Goal: Task Accomplishment & Management: Complete application form

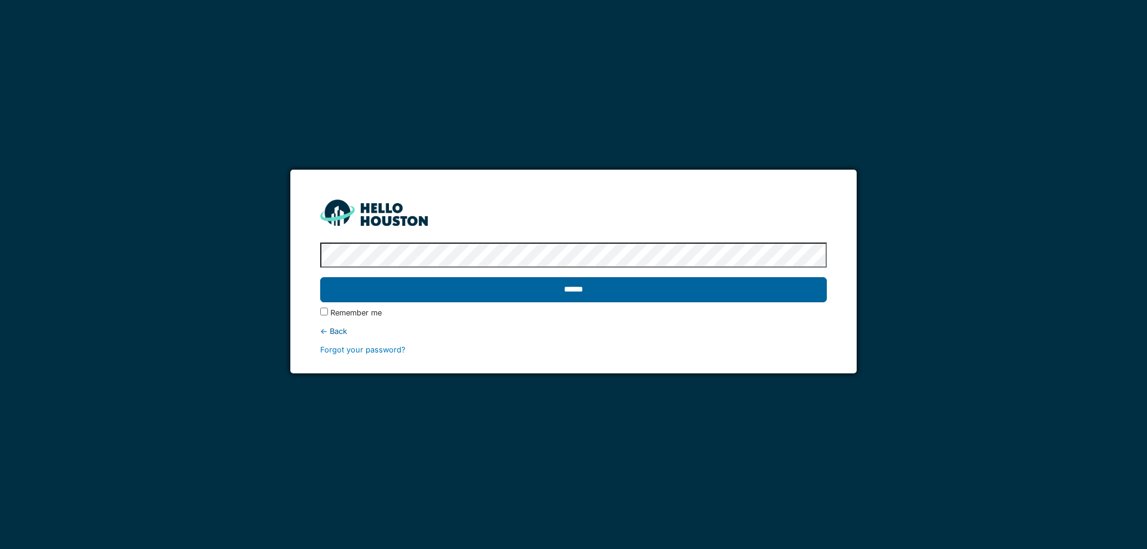
click at [597, 294] on input "******" at bounding box center [573, 289] width 506 height 25
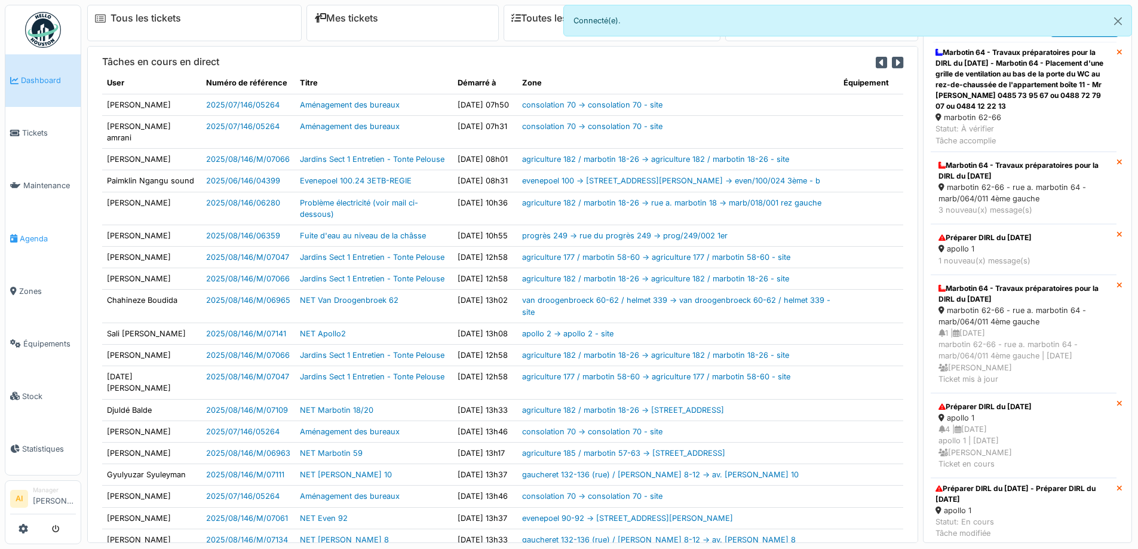
click at [30, 233] on span "Agenda" at bounding box center [48, 238] width 56 height 11
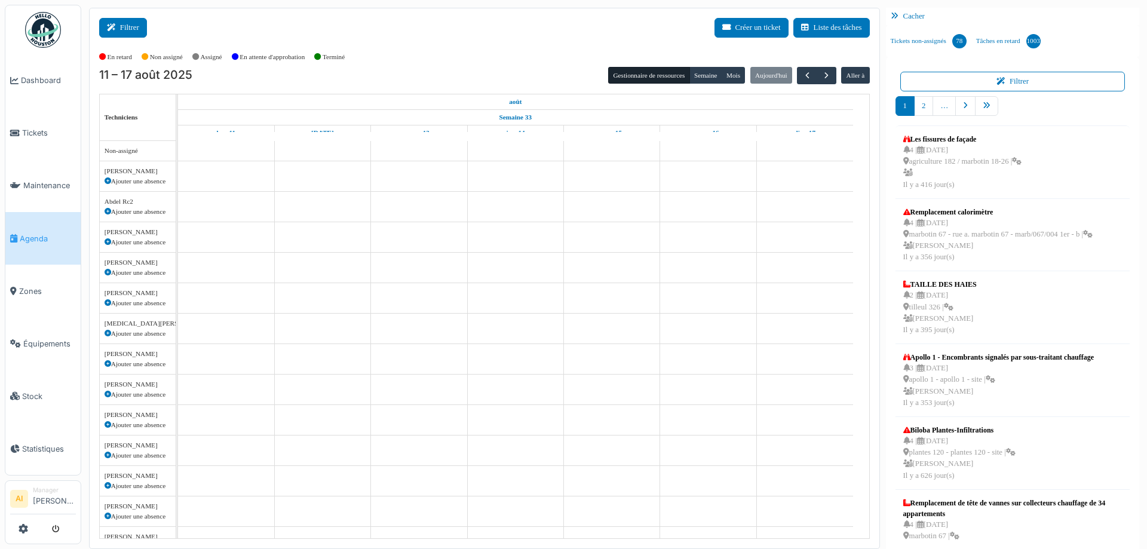
click at [117, 30] on icon at bounding box center [113, 28] width 13 height 8
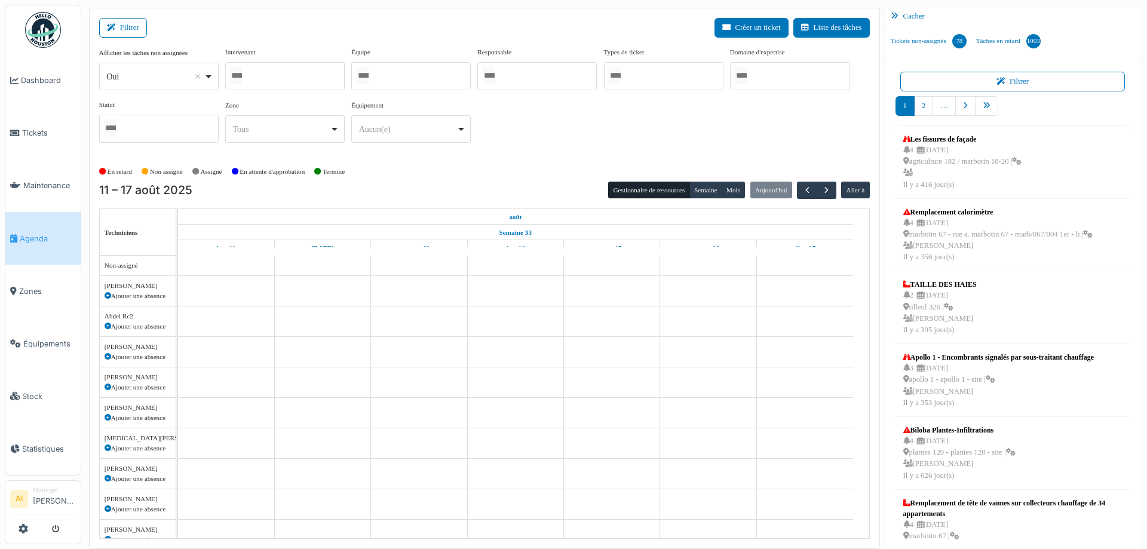
click at [242, 76] on input "Tous" at bounding box center [236, 75] width 12 height 17
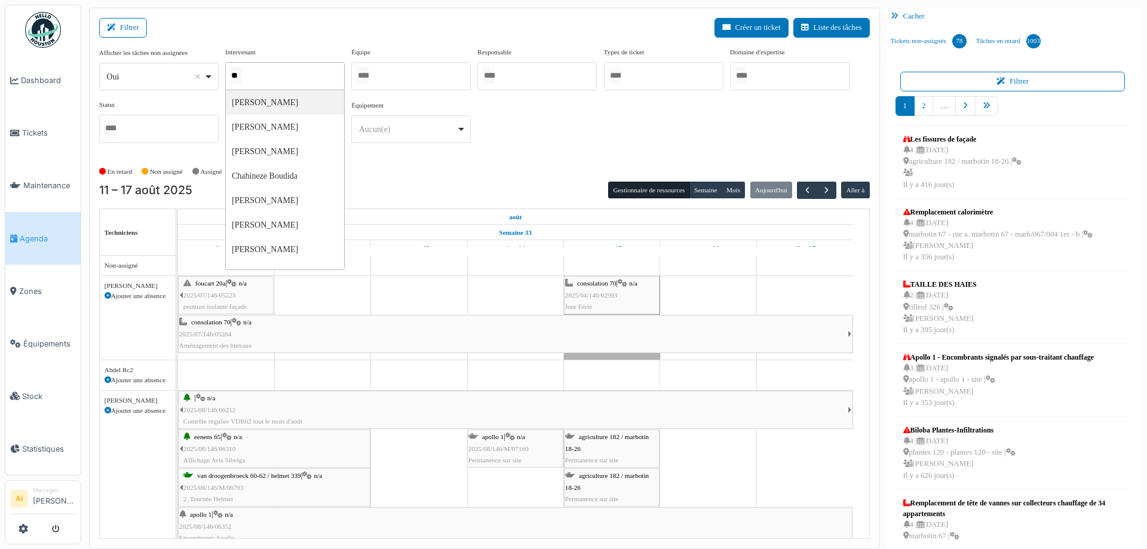
type input "***"
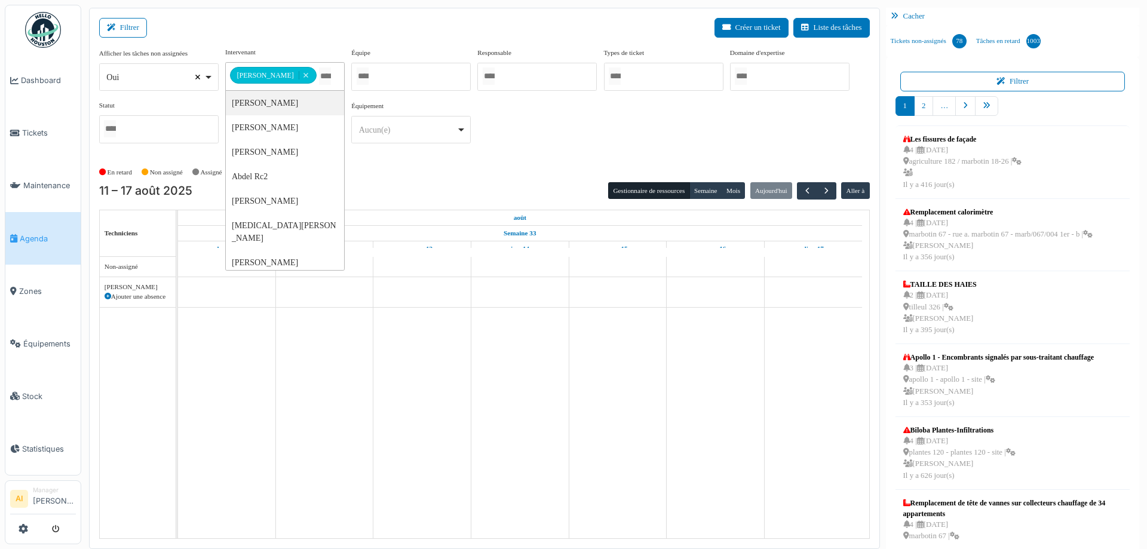
select select
click at [455, 174] on div "En retard Non assigné [GEOGRAPHIC_DATA] En attente d'approbation Terminé" at bounding box center [484, 172] width 770 height 20
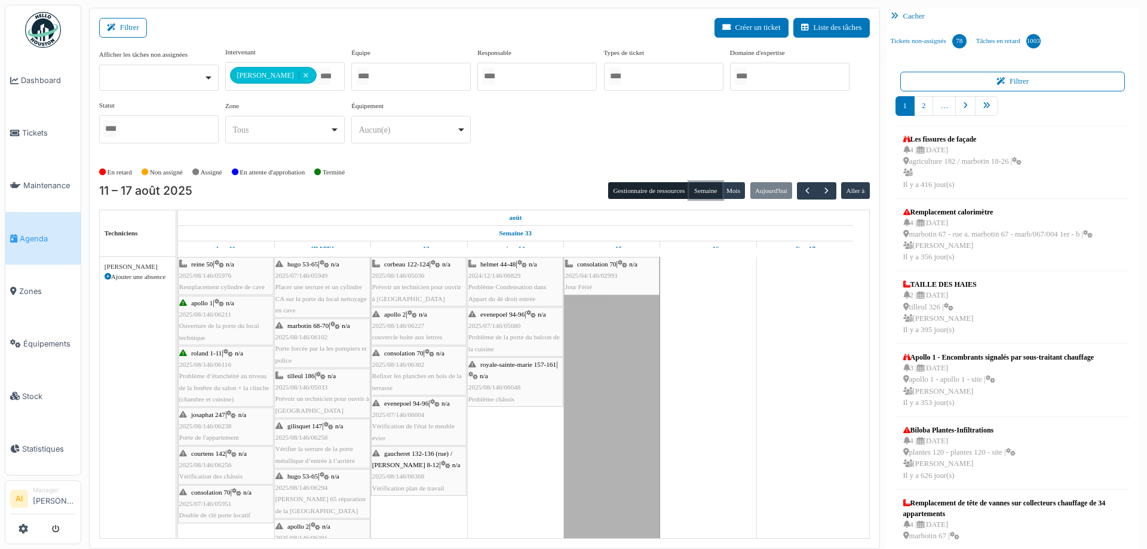
click at [706, 189] on button "Semaine" at bounding box center [705, 190] width 33 height 17
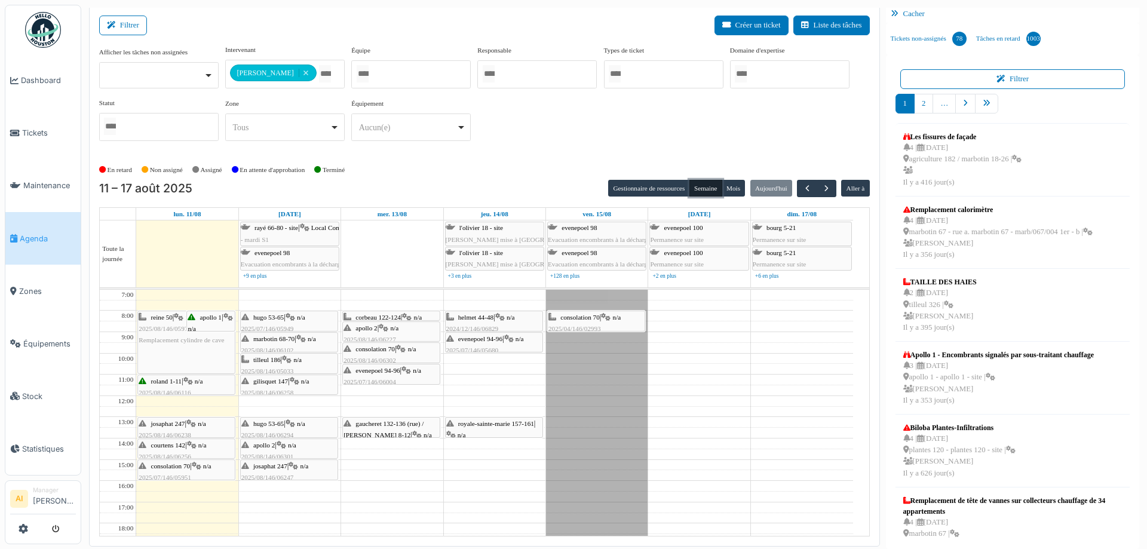
click at [508, 392] on td at bounding box center [494, 390] width 717 height 11
click at [562, 379] on div "Jour férié" at bounding box center [597, 470] width 102 height 361
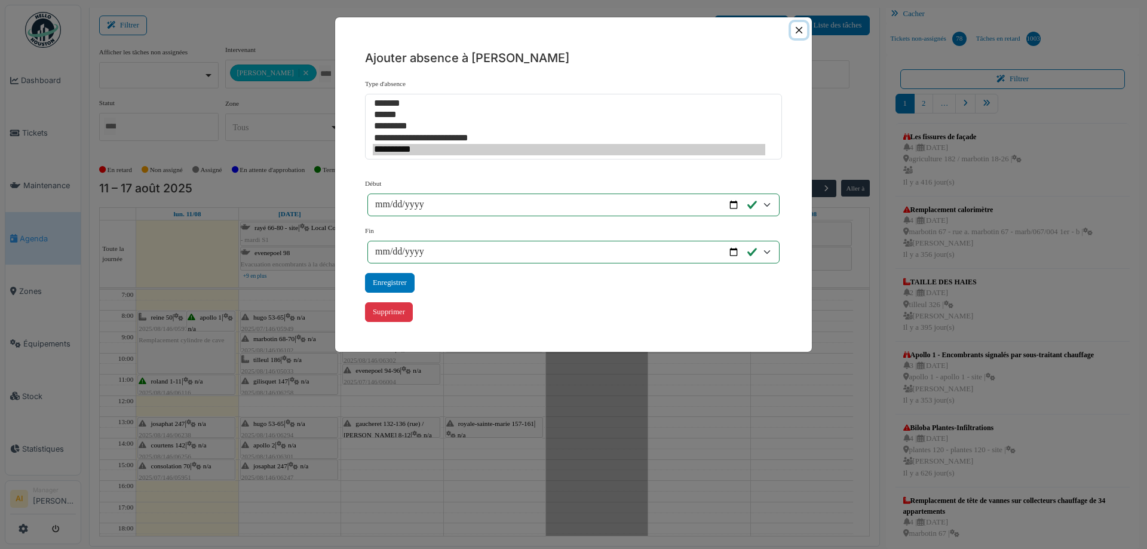
click at [800, 26] on button "Close" at bounding box center [799, 30] width 16 height 16
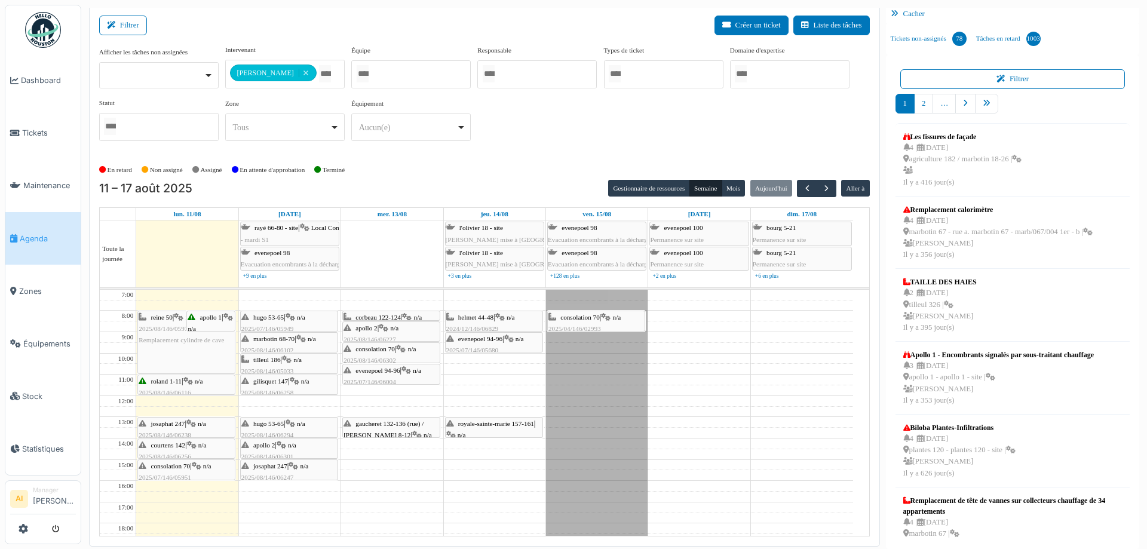
click at [532, 158] on div "**********" at bounding box center [484, 102] width 770 height 115
click at [26, 285] on span "Zones" at bounding box center [47, 290] width 57 height 11
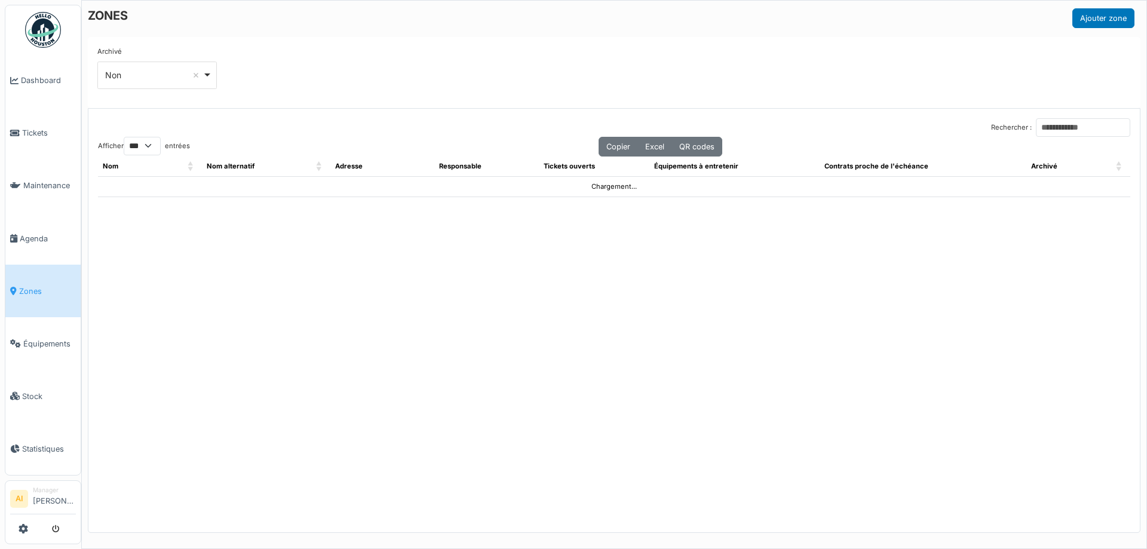
select select "***"
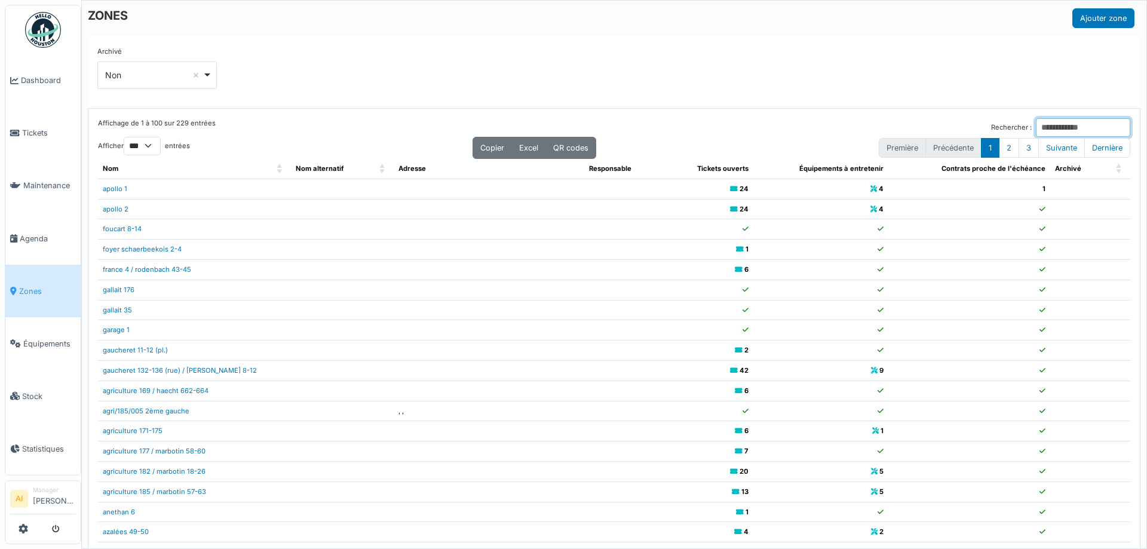
click at [1035, 127] on input "Rechercher :" at bounding box center [1082, 127] width 94 height 19
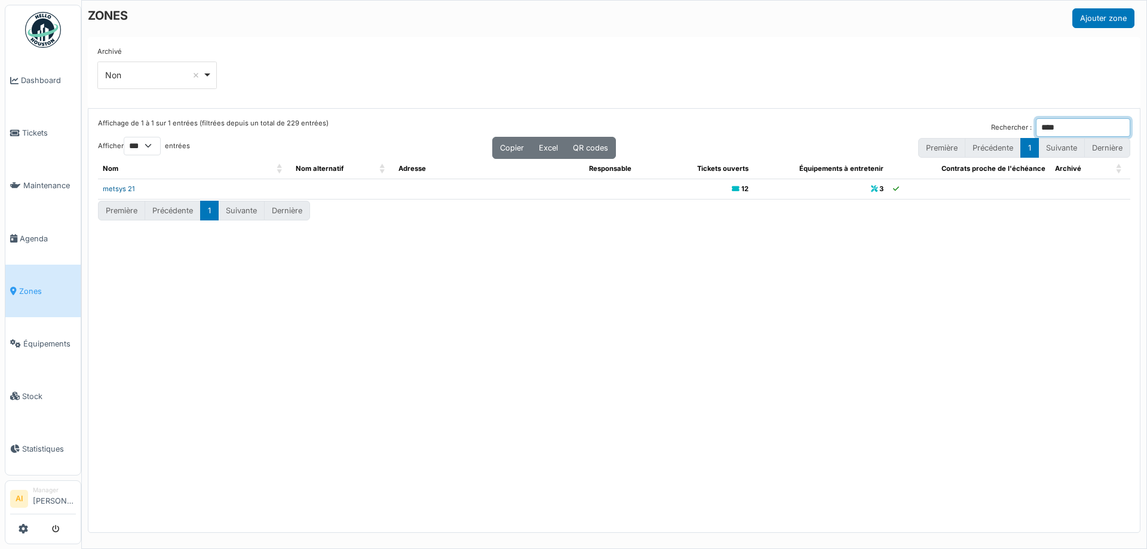
type input "****"
click at [113, 190] on link "metsys 21" at bounding box center [119, 189] width 32 height 8
click at [33, 233] on span "Agenda" at bounding box center [48, 238] width 56 height 11
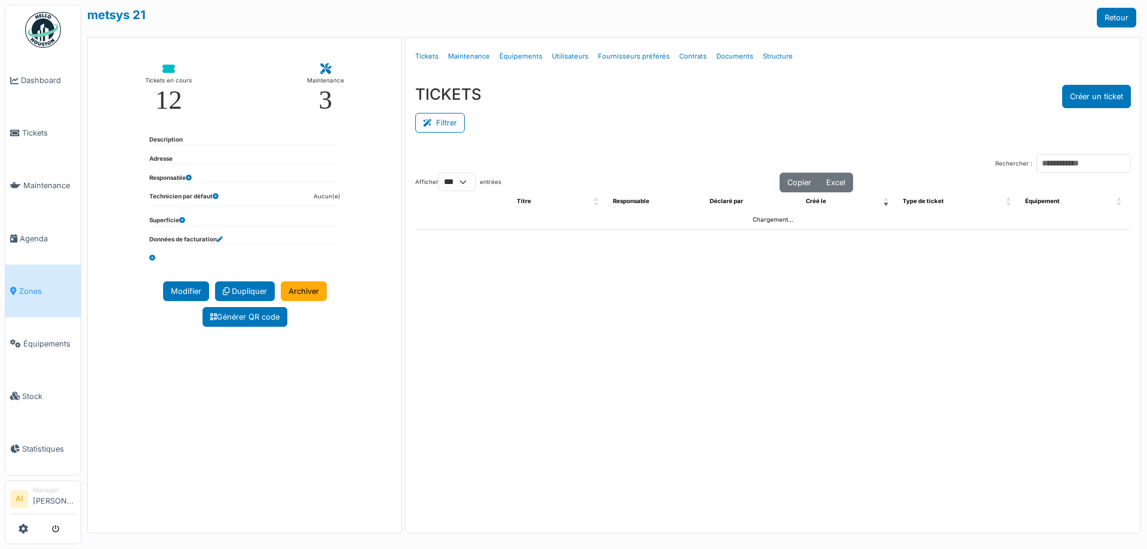
select select "***"
click at [1087, 96] on button "Créer un ticket" at bounding box center [1096, 96] width 69 height 23
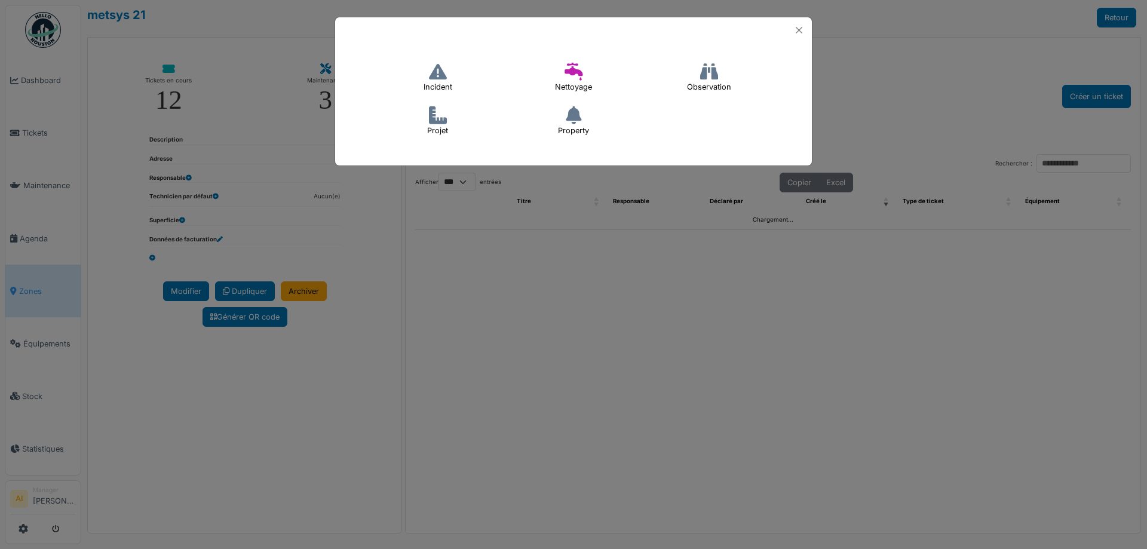
click at [434, 116] on icon at bounding box center [438, 115] width 18 height 18
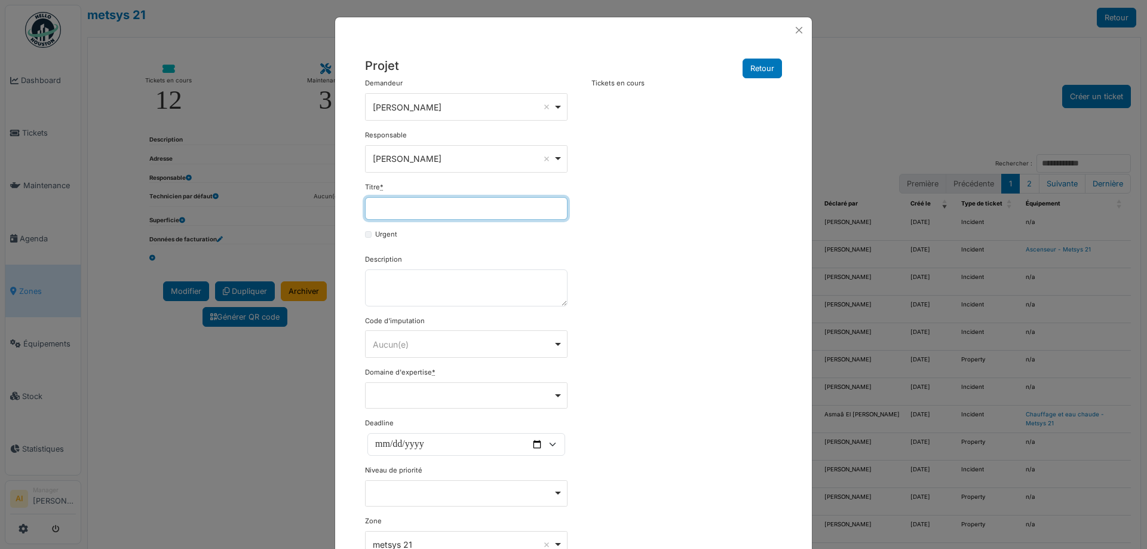
click at [400, 203] on input "Titre *" at bounding box center [466, 208] width 202 height 23
type input "**********"
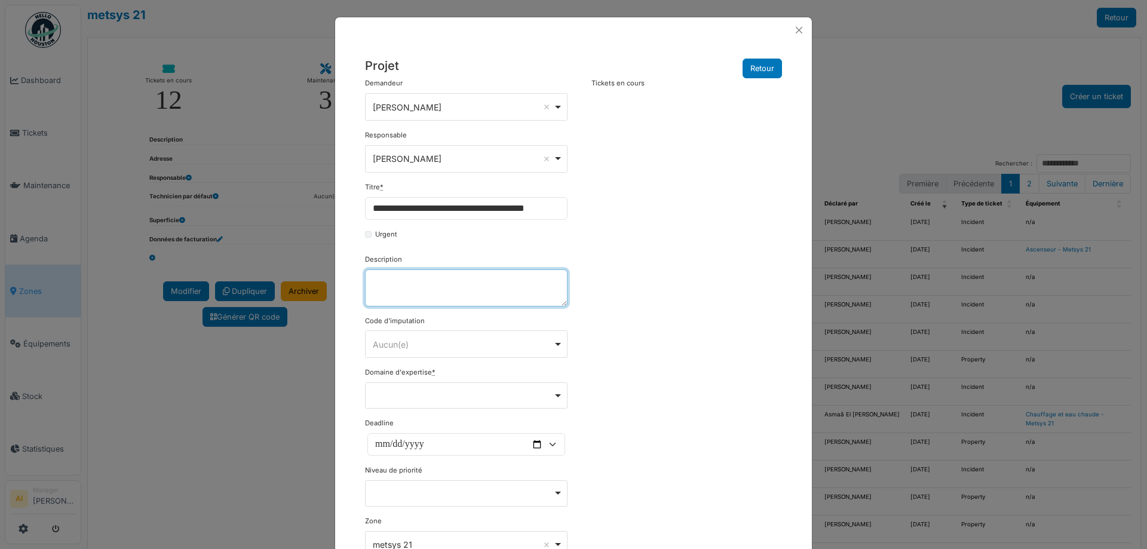
click at [456, 283] on textarea "Description" at bounding box center [466, 287] width 202 height 37
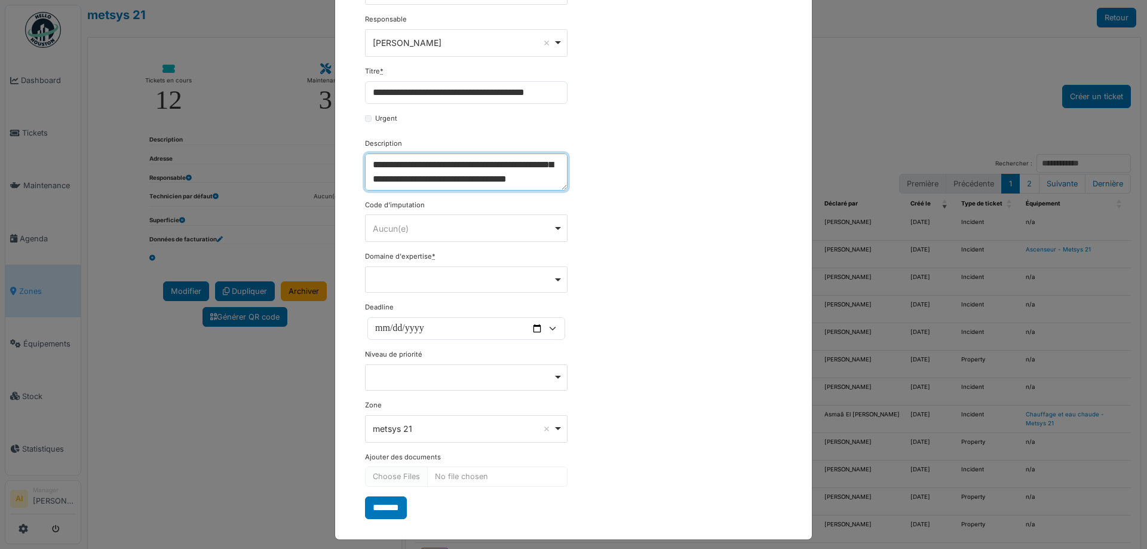
scroll to position [119, 0]
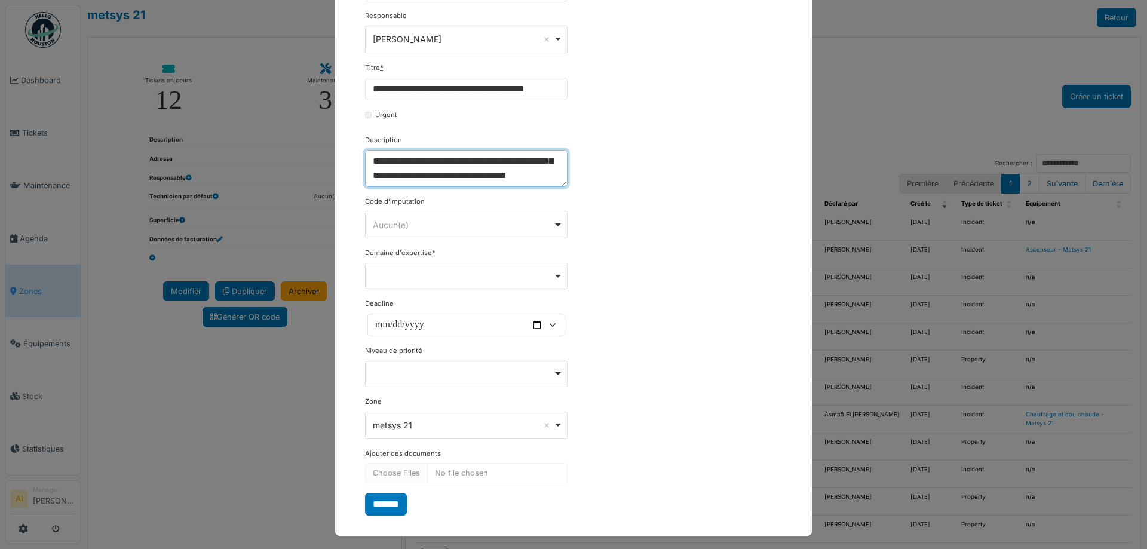
click at [418, 268] on div "Remove item" at bounding box center [466, 276] width 202 height 26
type textarea "**********"
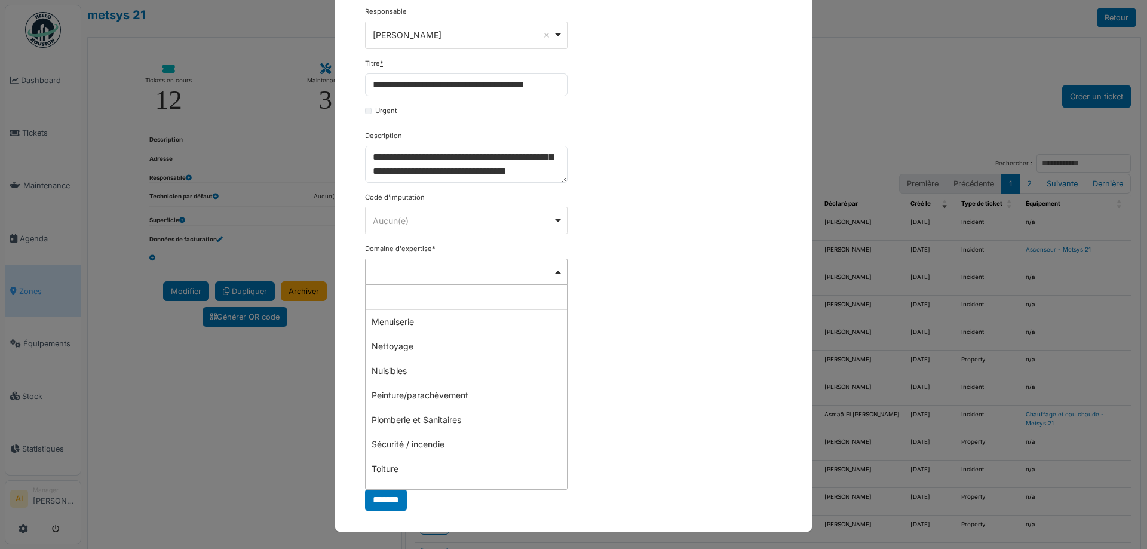
scroll to position [347, 0]
select select "***"
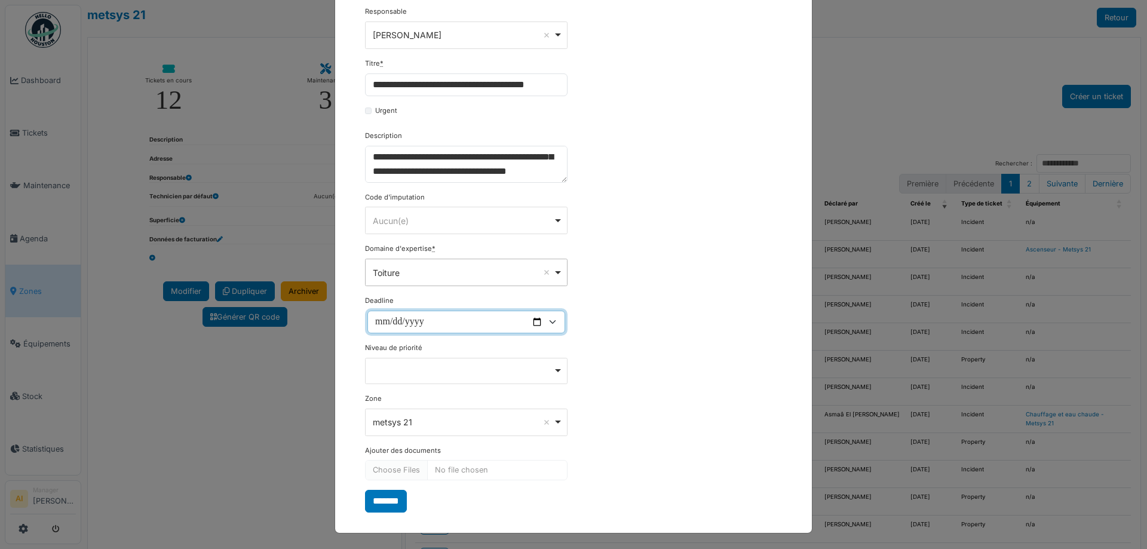
click at [531, 324] on input "Deadline" at bounding box center [466, 322] width 198 height 23
type input "**********"
click at [390, 370] on div "Remove item" at bounding box center [466, 369] width 192 height 5
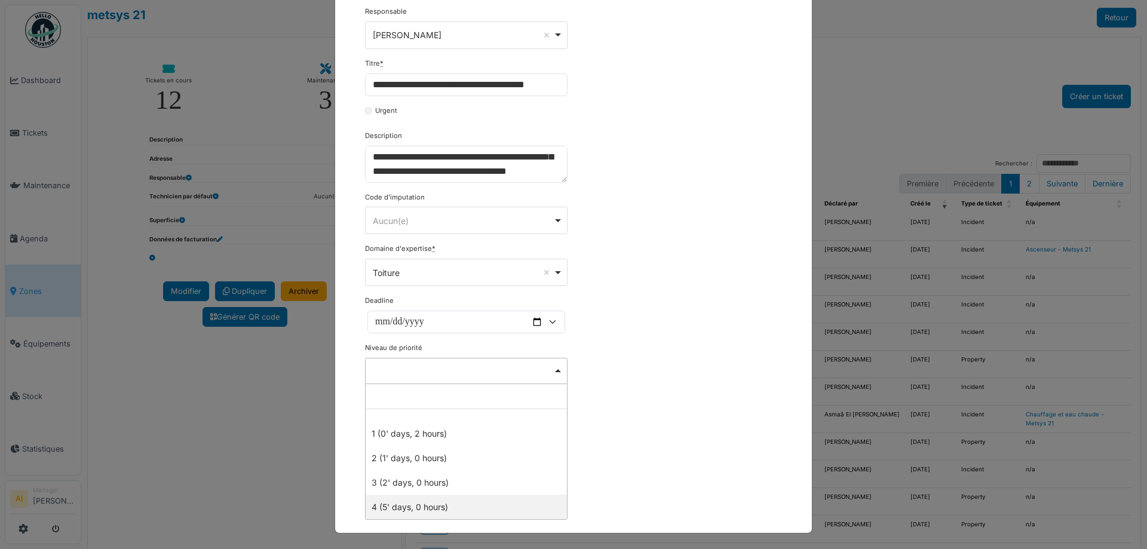
select select "***"
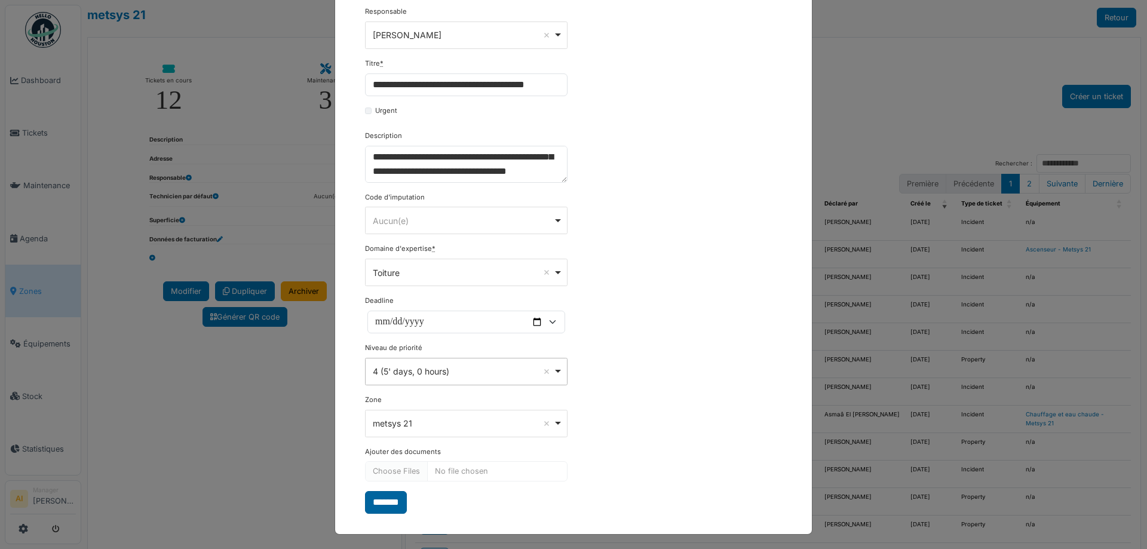
click at [383, 506] on input "*******" at bounding box center [386, 502] width 42 height 23
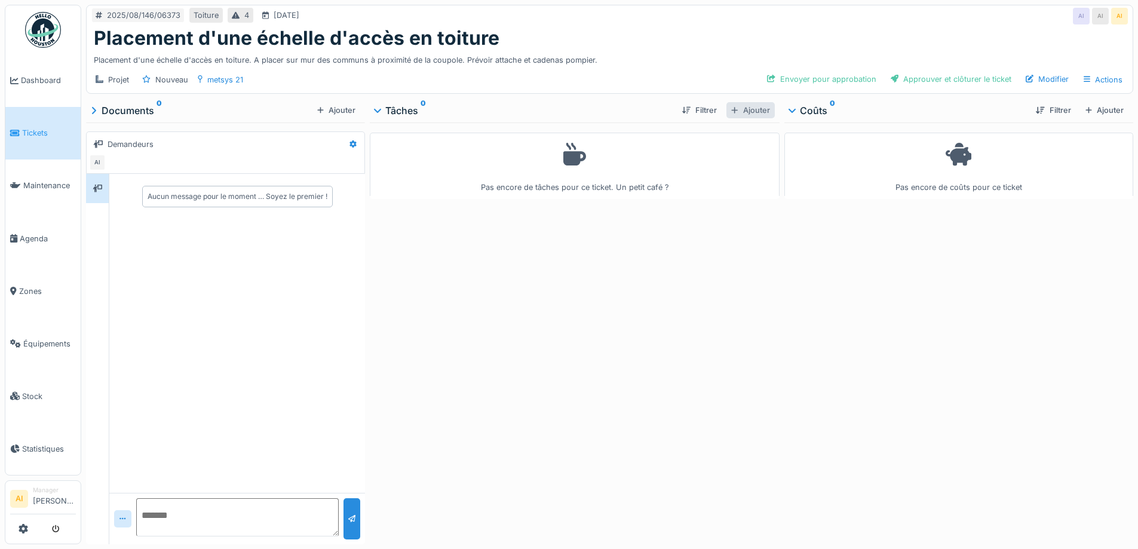
click at [745, 112] on div "Ajouter" at bounding box center [750, 110] width 48 height 16
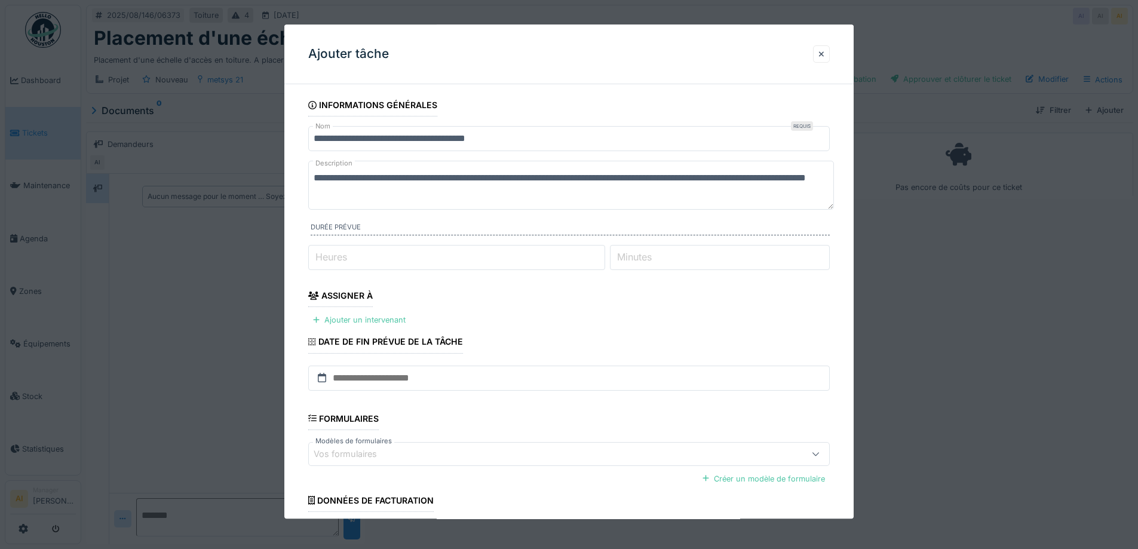
click at [380, 261] on input "Heures" at bounding box center [456, 257] width 297 height 25
click at [364, 265] on input "Heures" at bounding box center [456, 257] width 297 height 25
click at [364, 262] on input "Heures" at bounding box center [456, 257] width 297 height 25
type input "*"
click at [377, 320] on div "Ajouter un intervenant" at bounding box center [359, 320] width 102 height 16
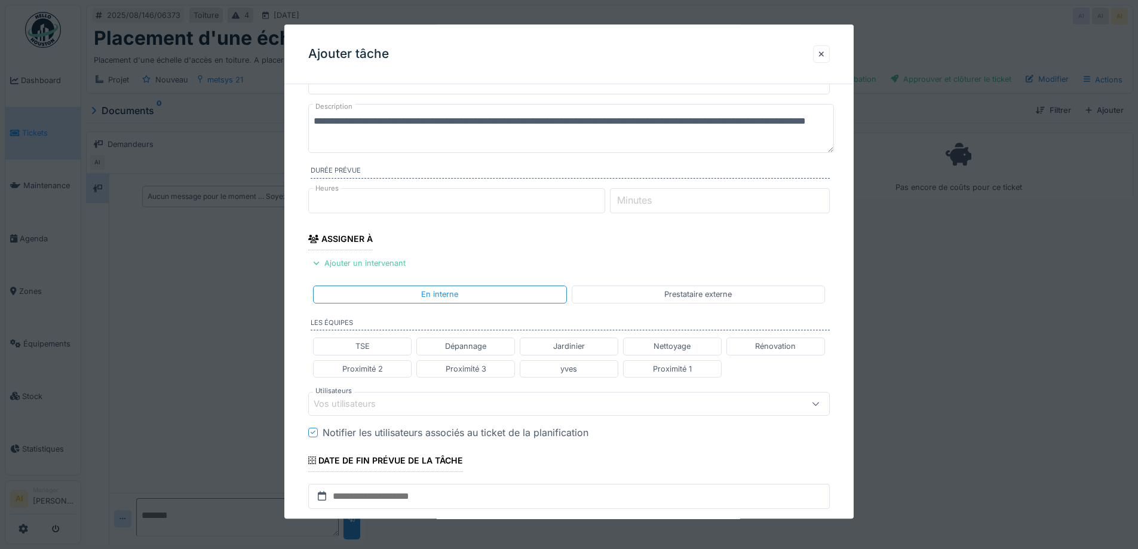
scroll to position [119, 0]
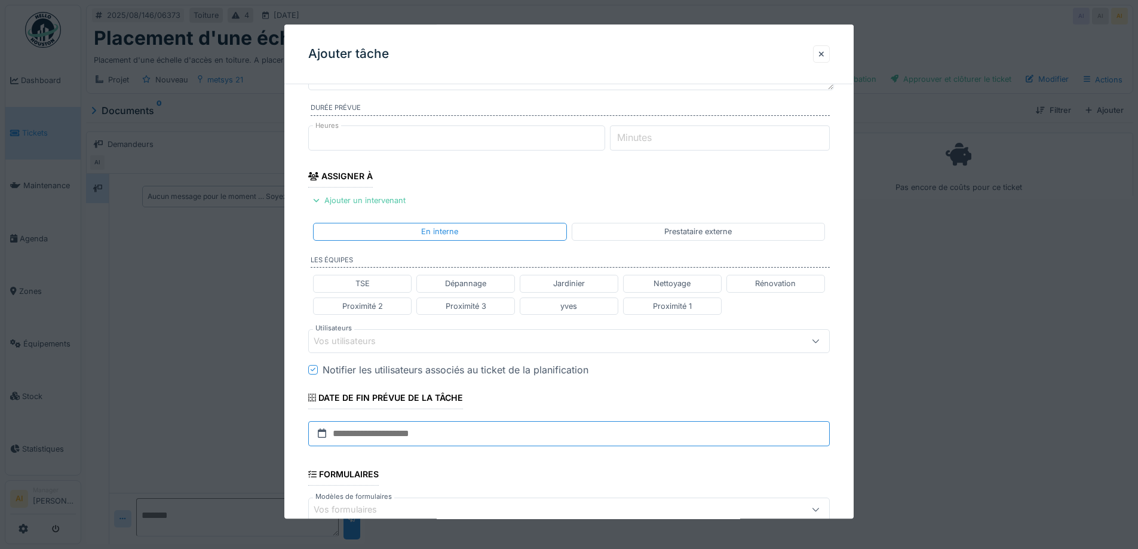
click at [340, 432] on input "text" at bounding box center [568, 433] width 521 height 25
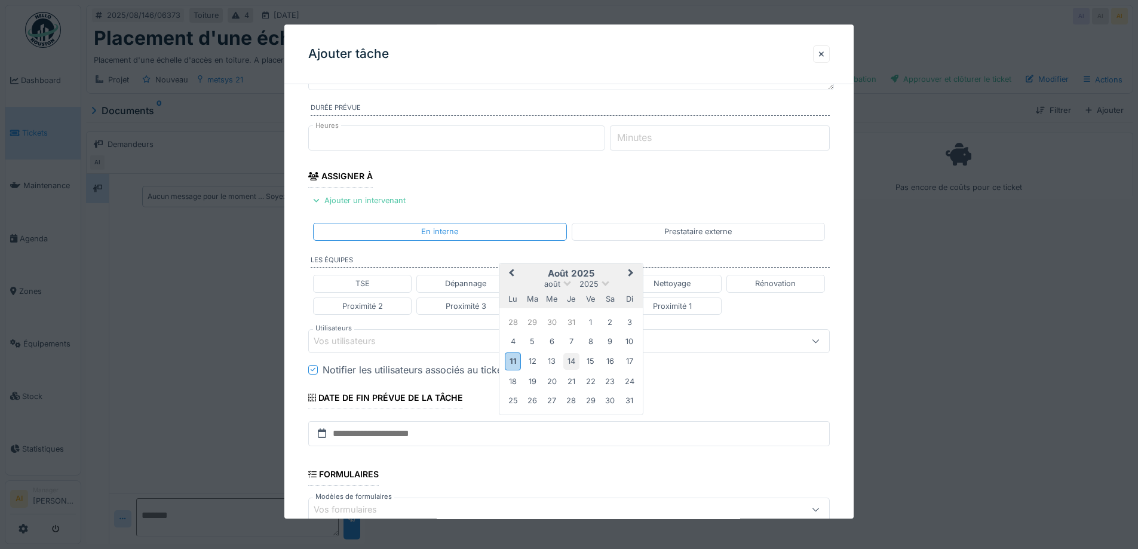
click at [568, 362] on div "14" at bounding box center [571, 362] width 16 height 16
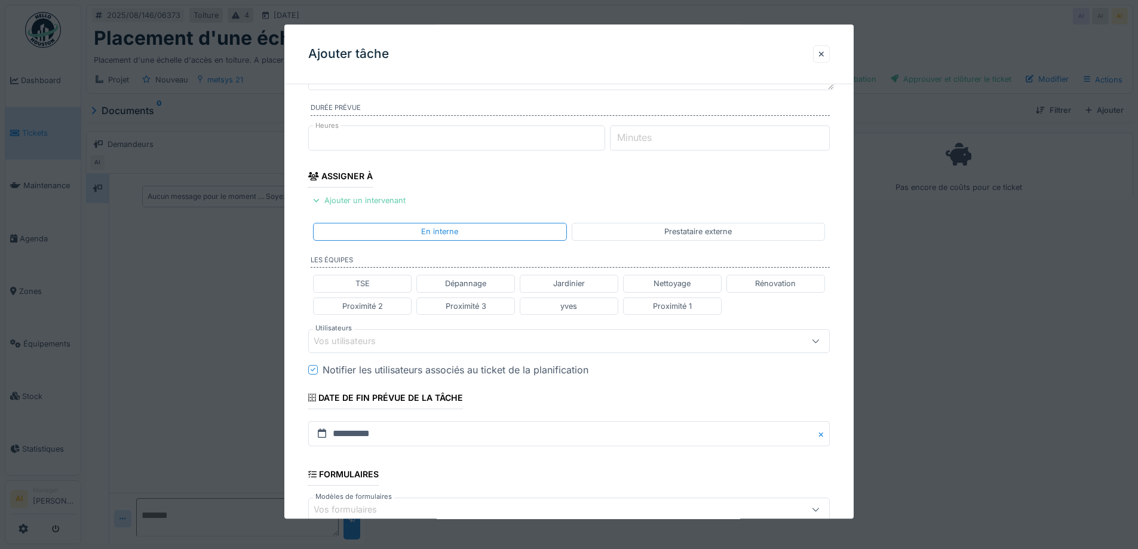
click at [336, 203] on div "Ajouter un intervenant" at bounding box center [359, 201] width 102 height 16
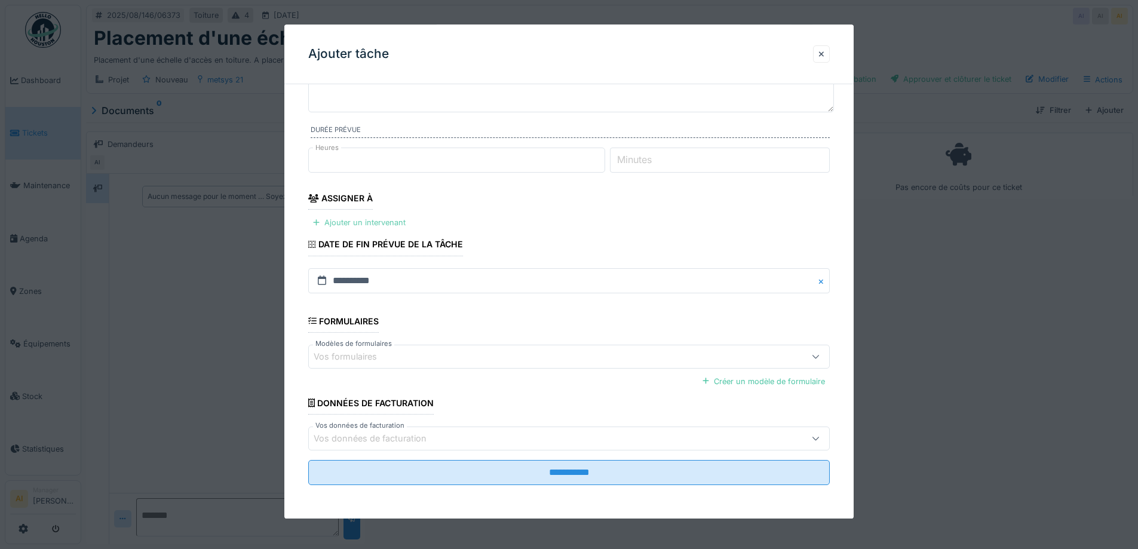
click at [331, 223] on div "Ajouter un intervenant" at bounding box center [359, 223] width 102 height 16
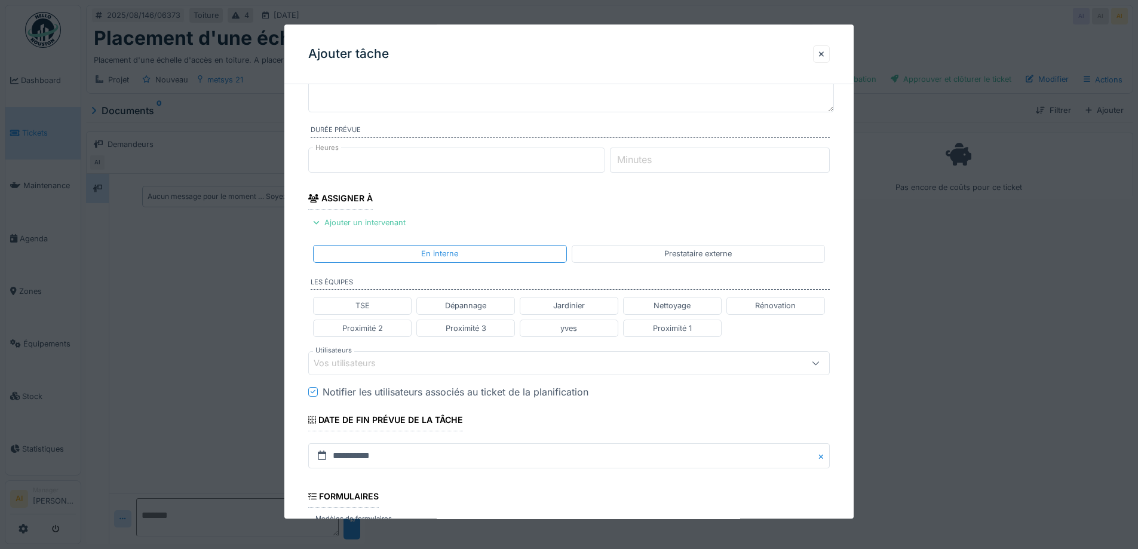
click at [354, 362] on div "Vos utilisateurs" at bounding box center [353, 363] width 79 height 13
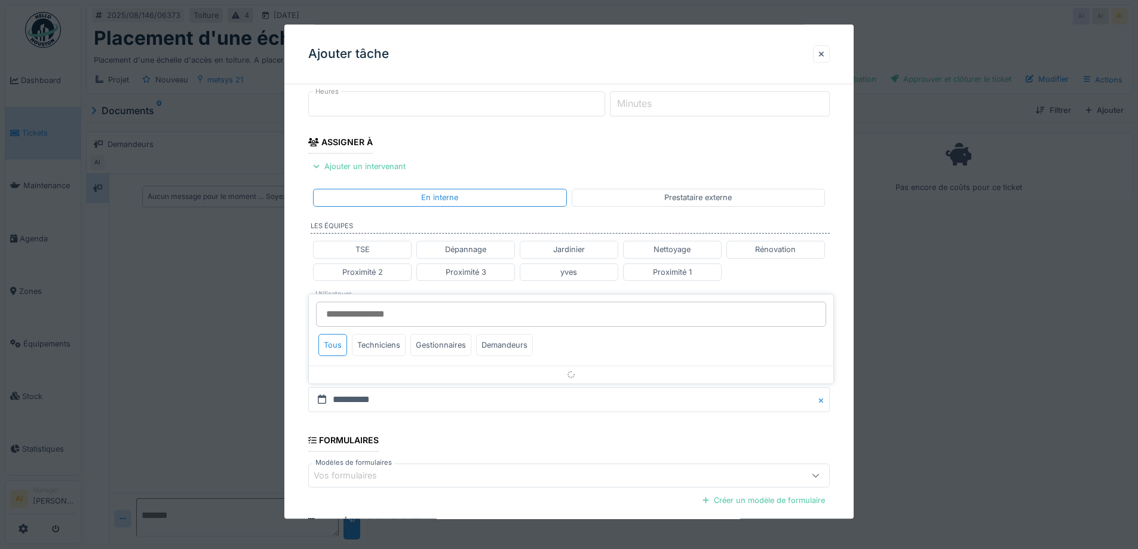
scroll to position [189, 0]
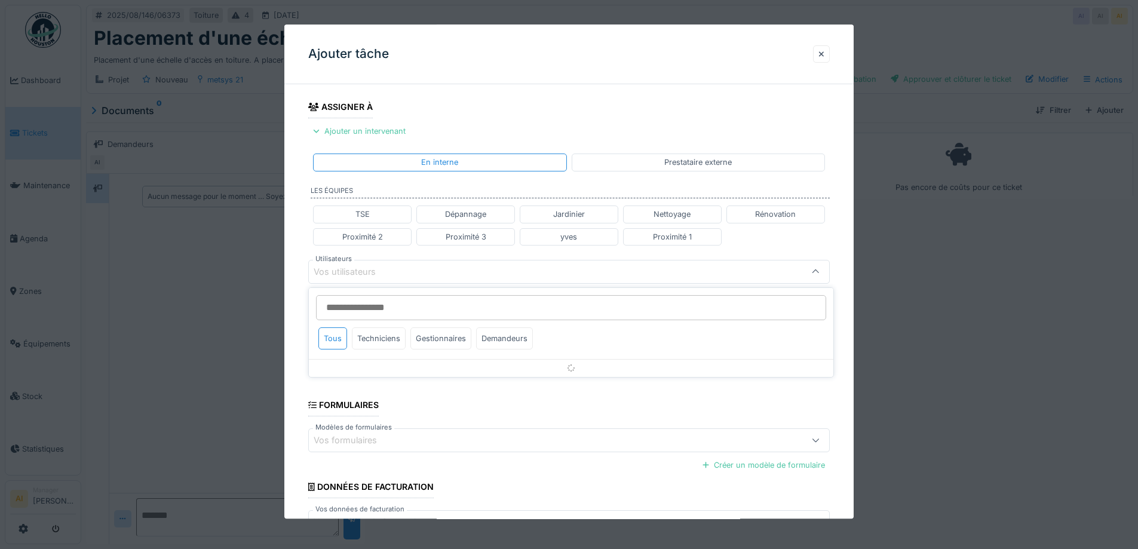
click at [346, 305] on input "Utilisateurs" at bounding box center [571, 307] width 510 height 25
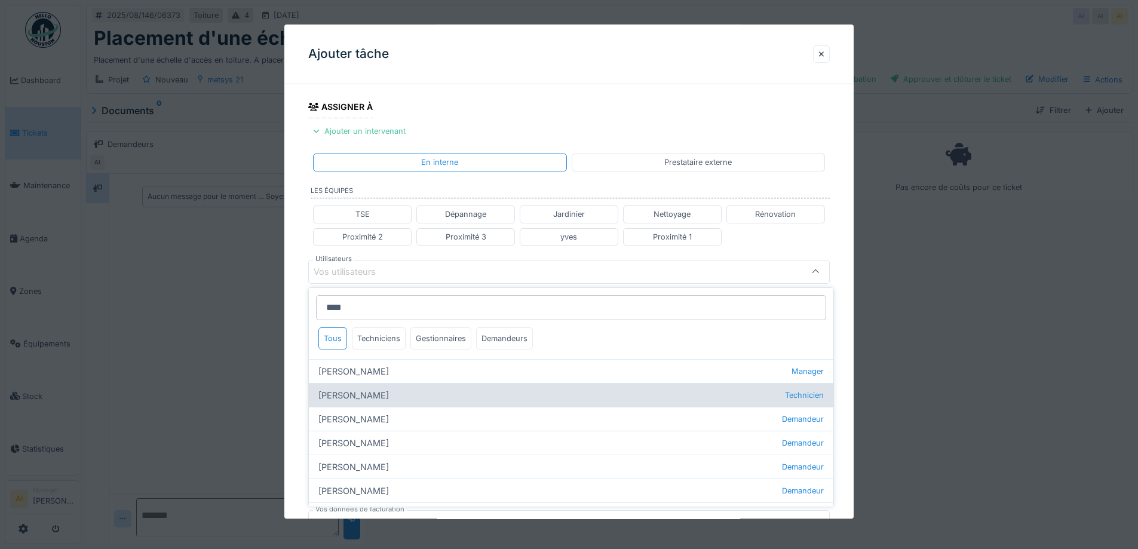
type input "****"
click at [368, 393] on div "Charef Lahmar Technicien" at bounding box center [571, 395] width 524 height 24
type input "****"
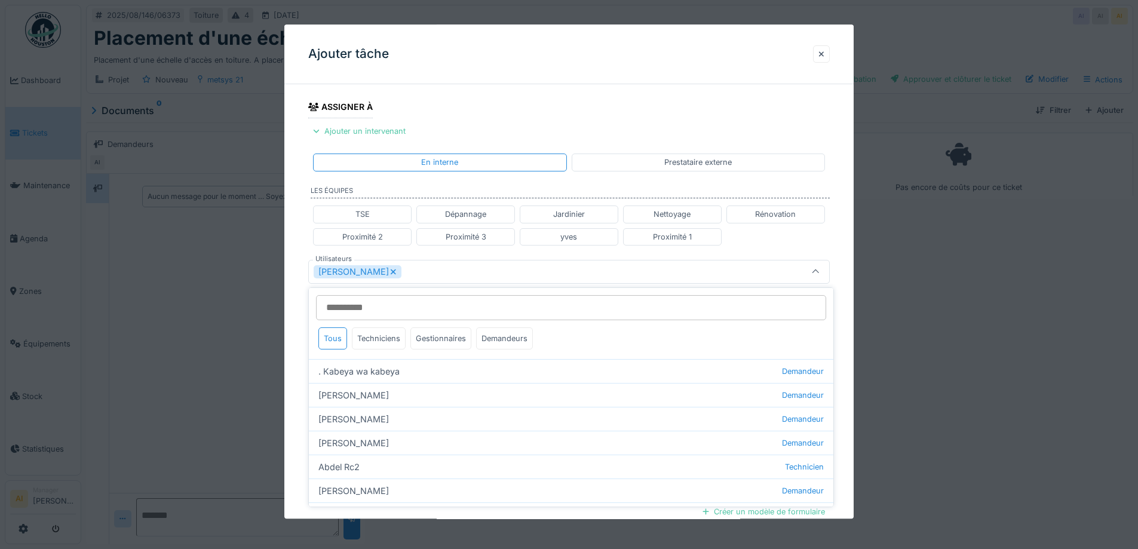
click at [290, 309] on div "**********" at bounding box center [568, 276] width 569 height 743
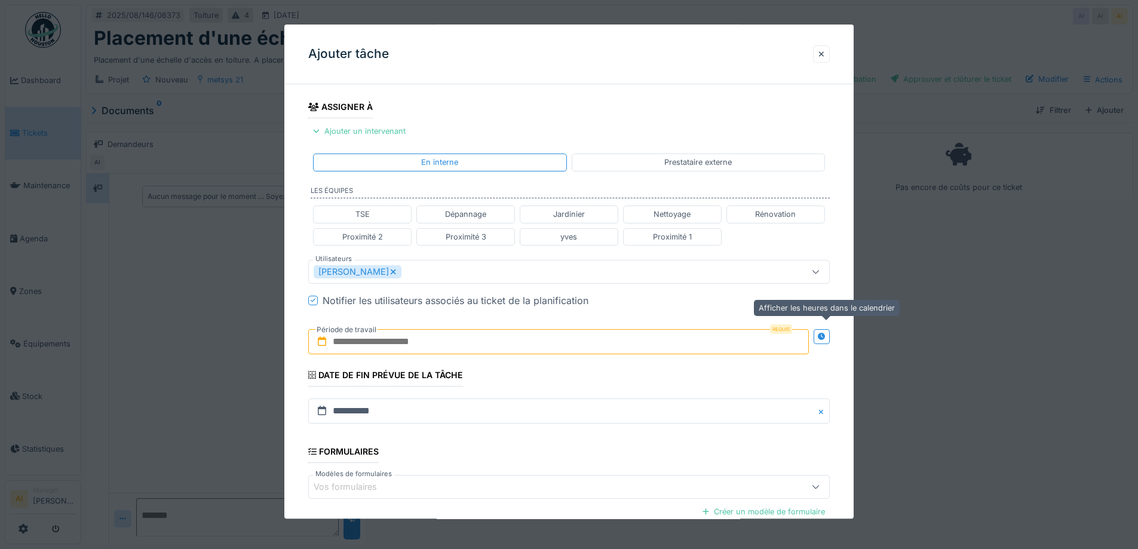
click at [825, 340] on icon at bounding box center [822, 337] width 8 height 8
click at [421, 346] on input "text" at bounding box center [428, 341] width 241 height 25
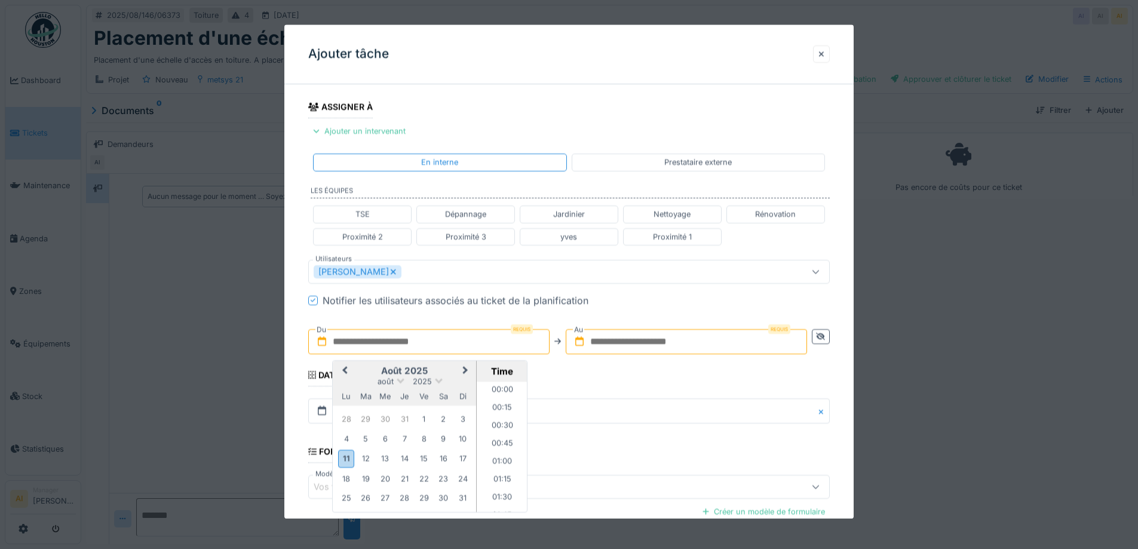
scroll to position [947, 0]
click at [348, 380] on button "Previous Month" at bounding box center [343, 371] width 19 height 19
click at [298, 313] on div "**********" at bounding box center [568, 276] width 569 height 743
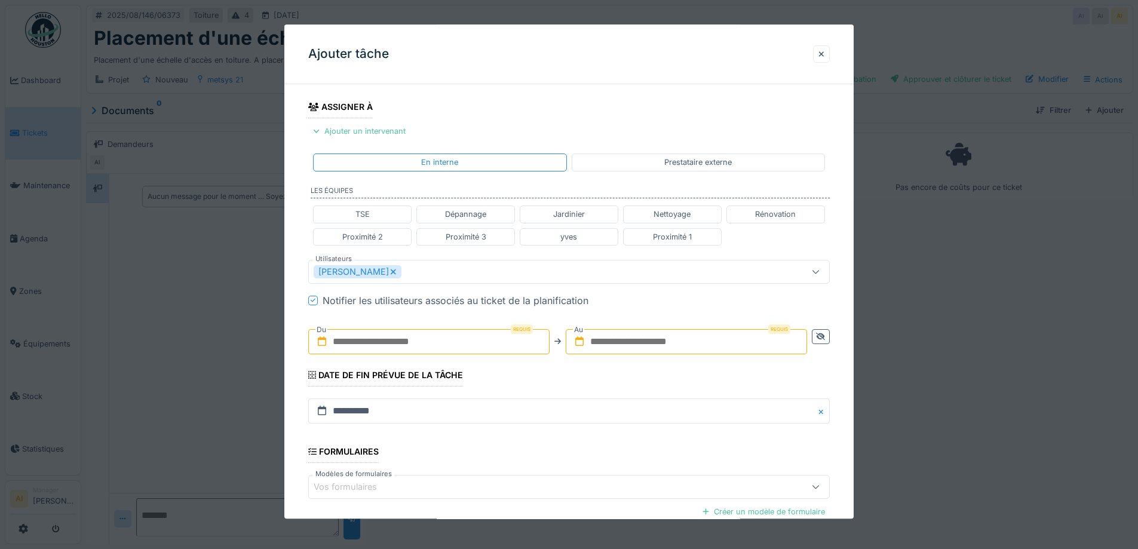
click at [343, 339] on input "text" at bounding box center [428, 341] width 241 height 25
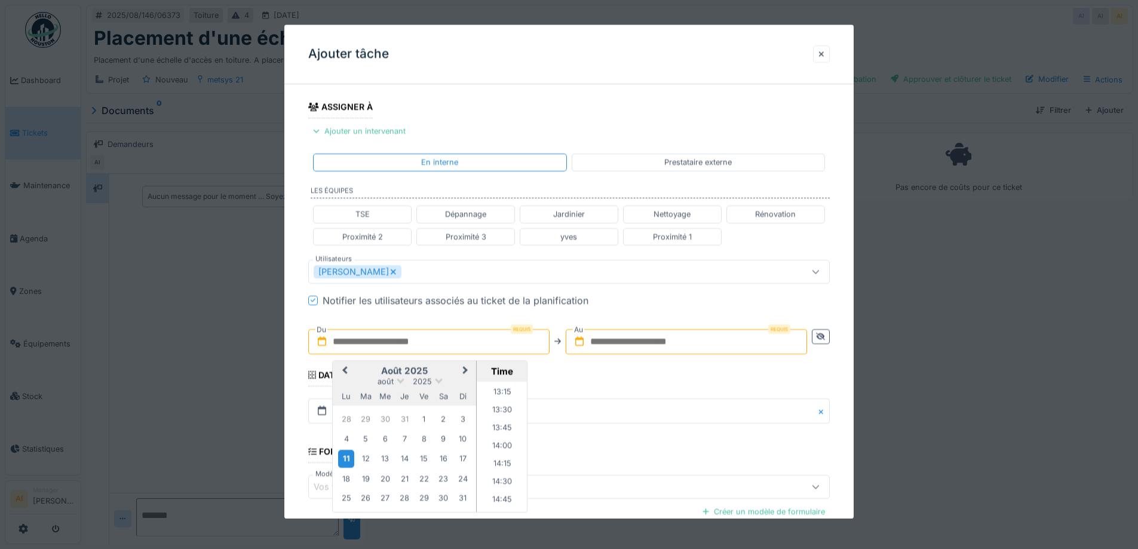
click at [349, 460] on div "11" at bounding box center [346, 458] width 16 height 17
click at [401, 460] on div "14" at bounding box center [405, 459] width 16 height 16
click at [488, 397] on li "10:00" at bounding box center [502, 399] width 51 height 18
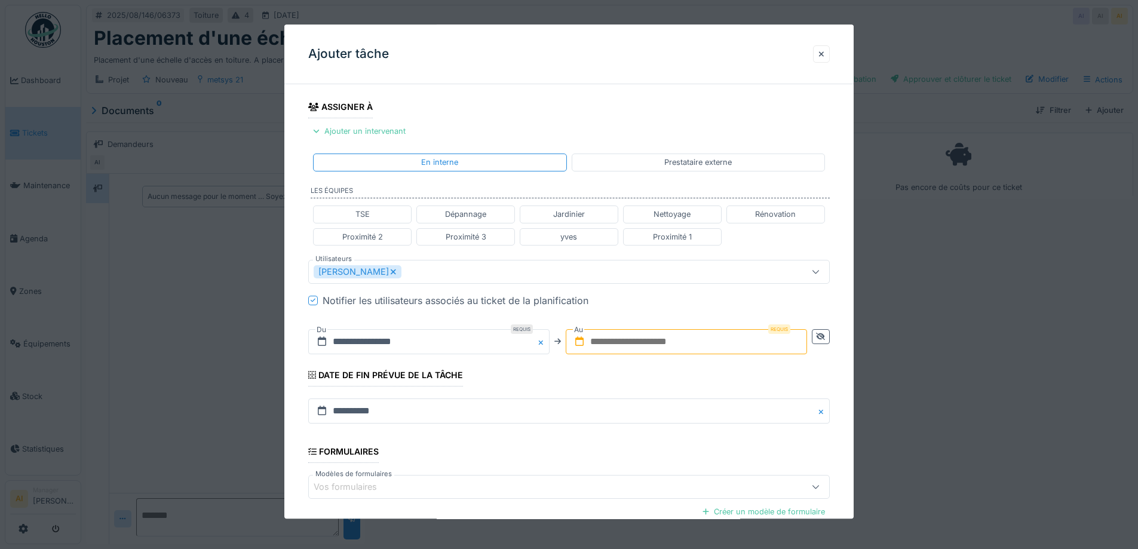
click at [604, 345] on input "text" at bounding box center [686, 341] width 241 height 25
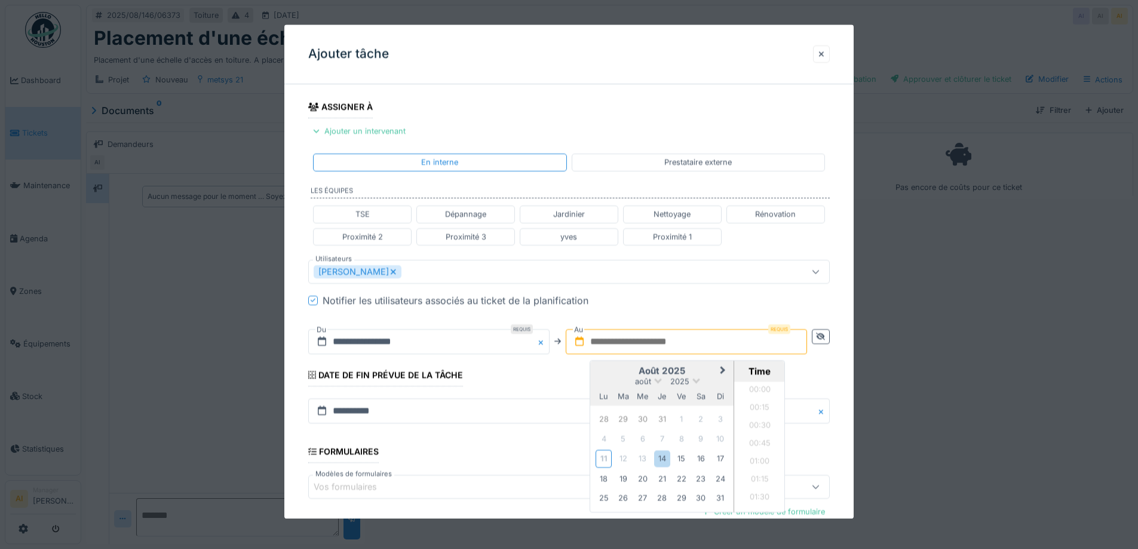
scroll to position [947, 0]
click at [608, 459] on div "11" at bounding box center [603, 458] width 16 height 17
click at [663, 456] on div "14" at bounding box center [662, 459] width 16 height 16
click at [761, 426] on li "12:00" at bounding box center [759, 423] width 51 height 18
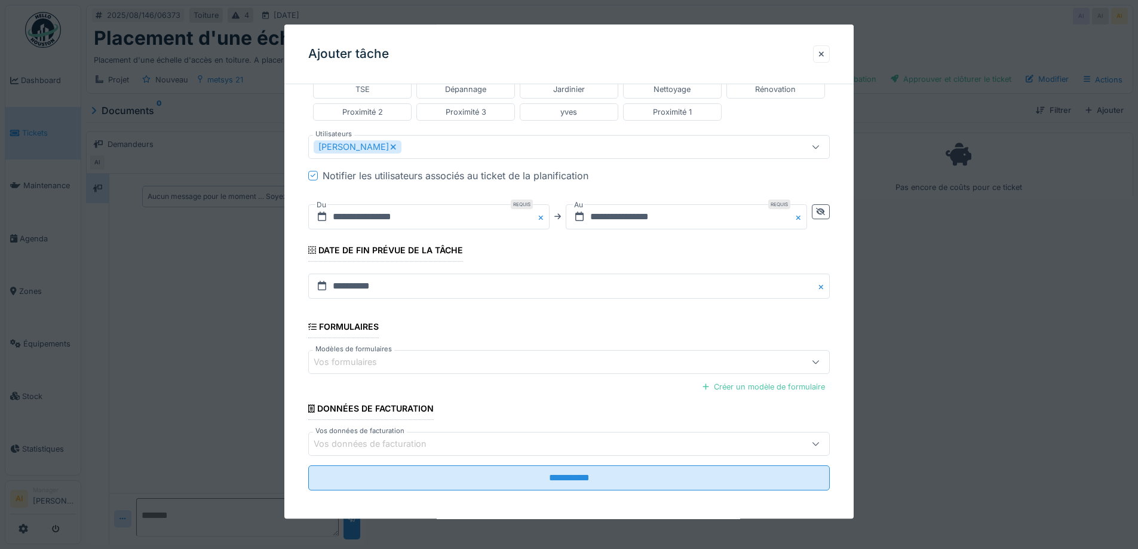
scroll to position [319, 0]
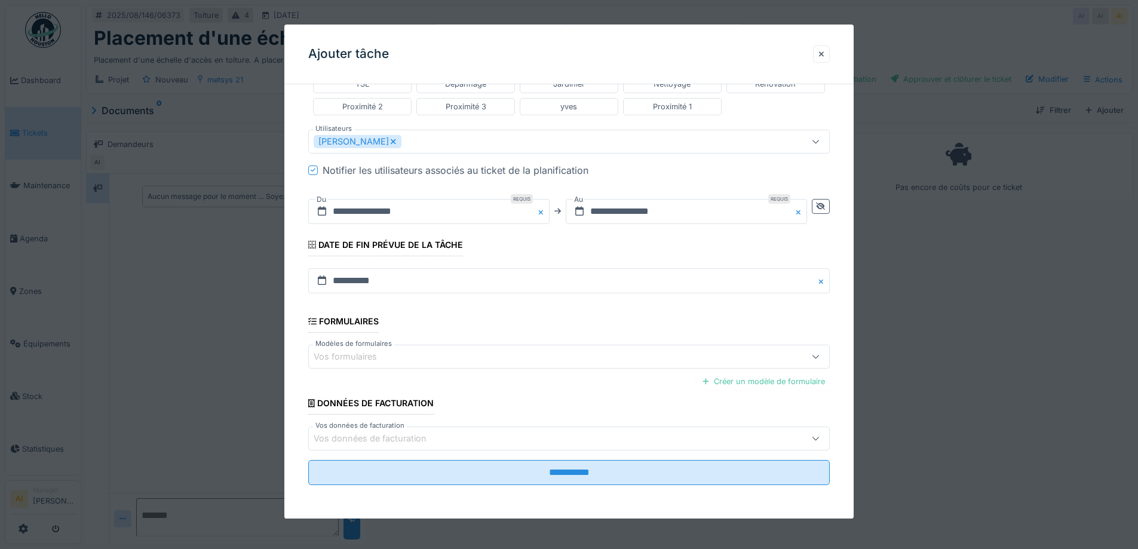
click at [444, 436] on div "Vos données de facturation" at bounding box center [539, 438] width 450 height 13
click at [300, 315] on div "**********" at bounding box center [568, 146] width 569 height 743
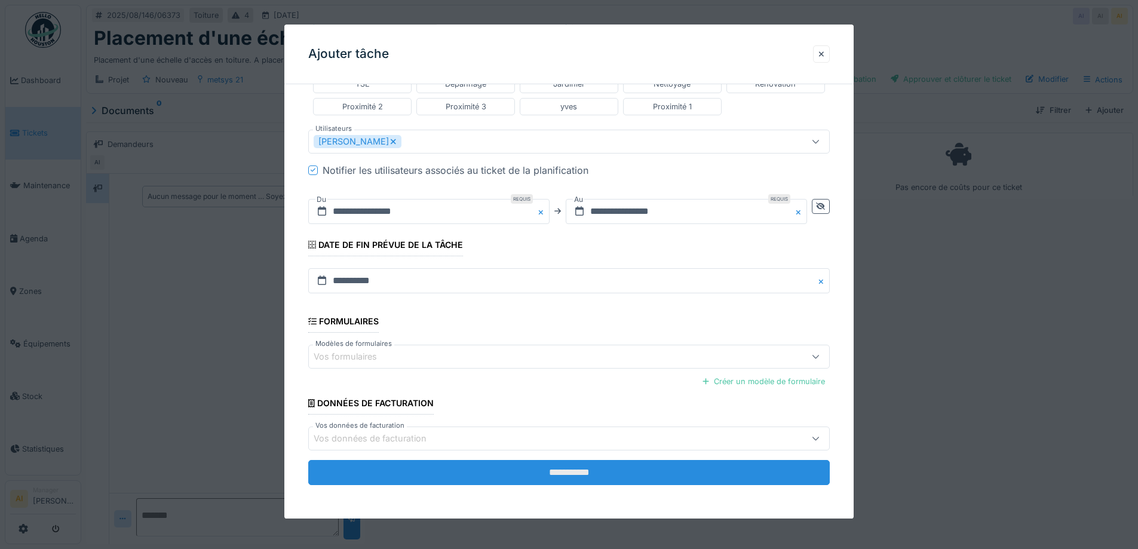
click at [545, 470] on input "**********" at bounding box center [568, 472] width 521 height 25
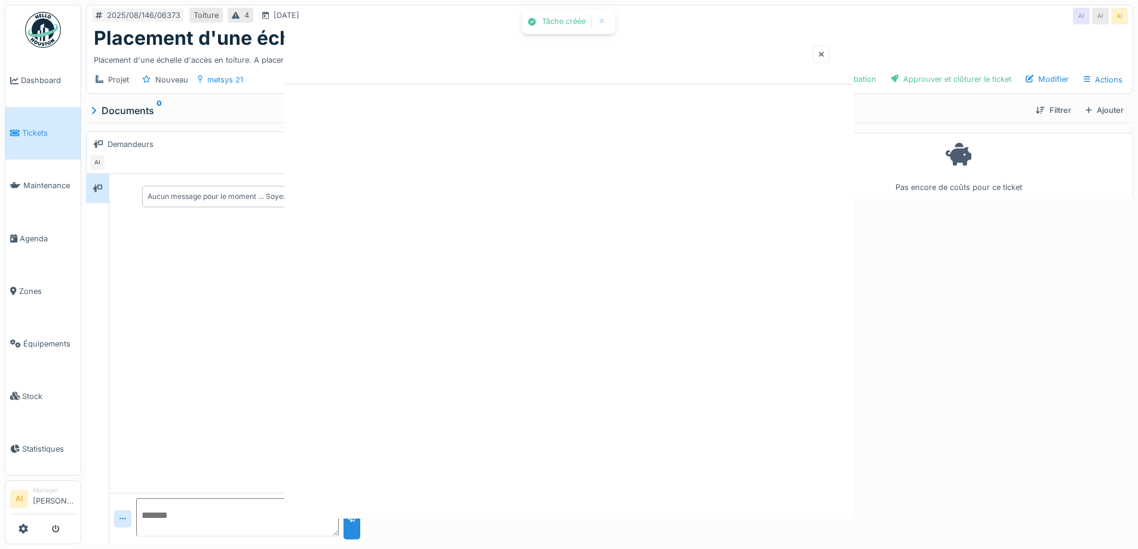
scroll to position [0, 0]
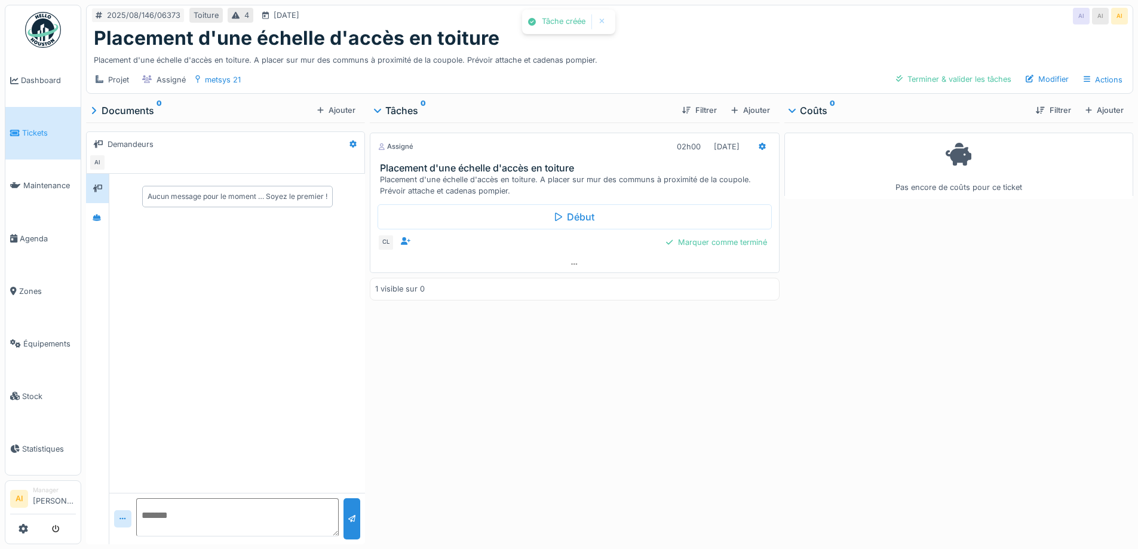
click at [202, 511] on textarea at bounding box center [237, 517] width 202 height 38
type textarea "*"
type textarea "**********"
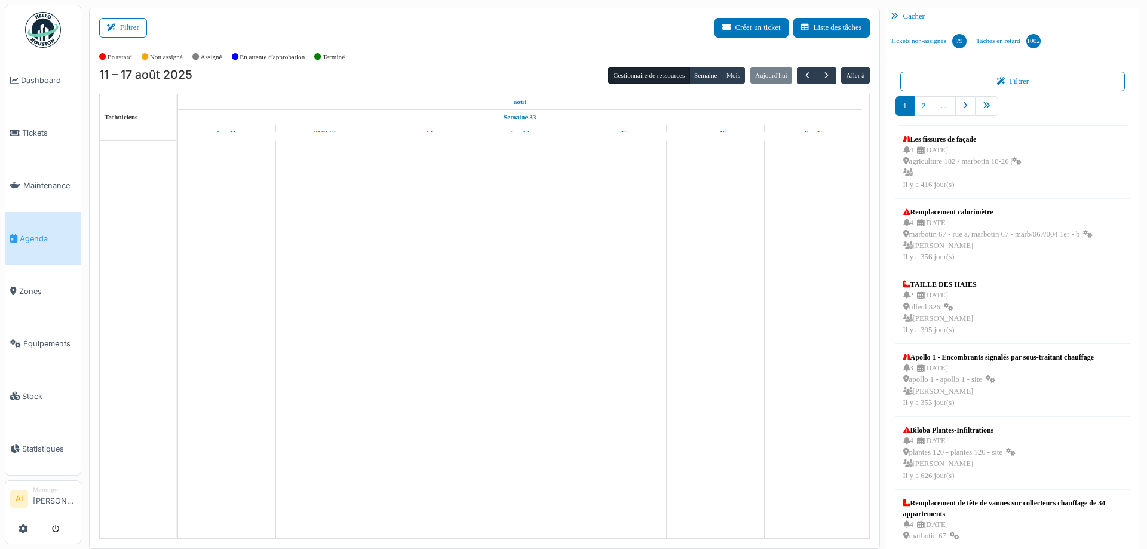
click at [149, 21] on div "Filtrer Créer un ticket Liste des tâches" at bounding box center [484, 32] width 770 height 29
click at [127, 30] on button "Filtrer" at bounding box center [123, 28] width 48 height 20
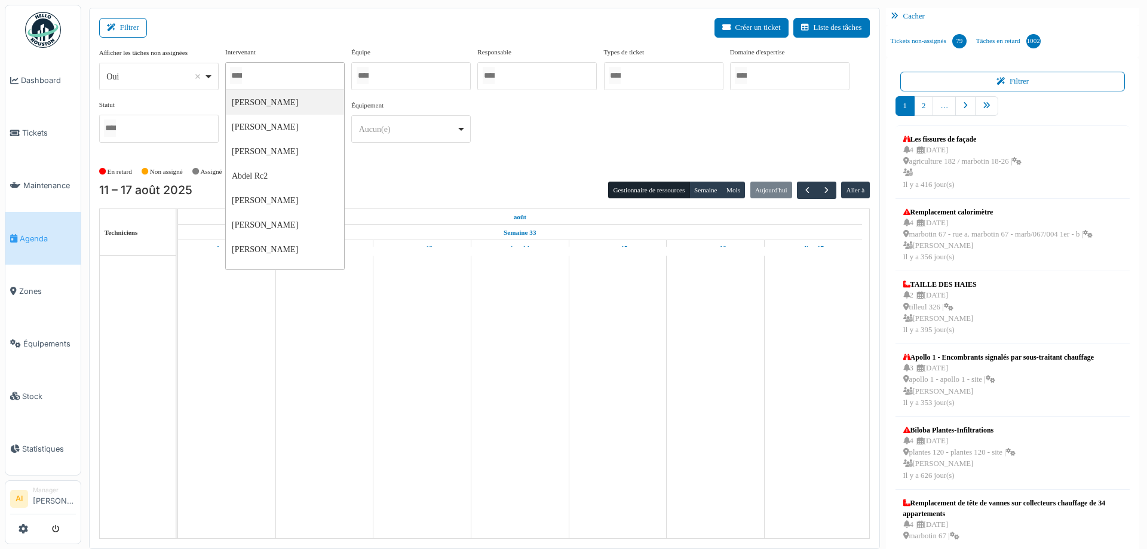
click at [242, 80] on input "Tous" at bounding box center [236, 75] width 12 height 17
type input "****"
select select
click at [239, 18] on div "Filtrer Créer un ticket Liste des tâches" at bounding box center [484, 32] width 770 height 29
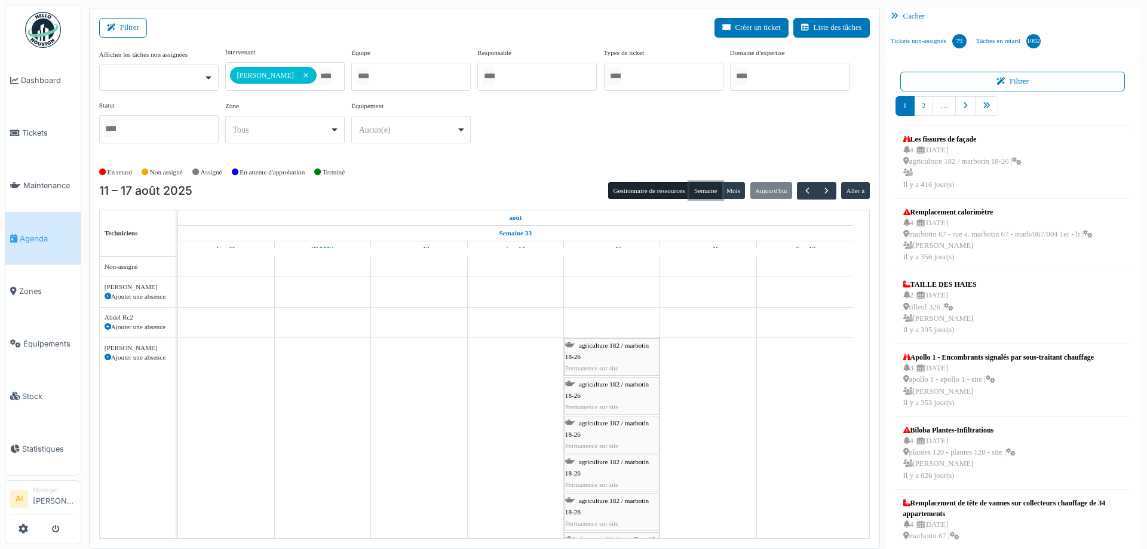
click at [694, 193] on button "Semaine" at bounding box center [705, 190] width 33 height 17
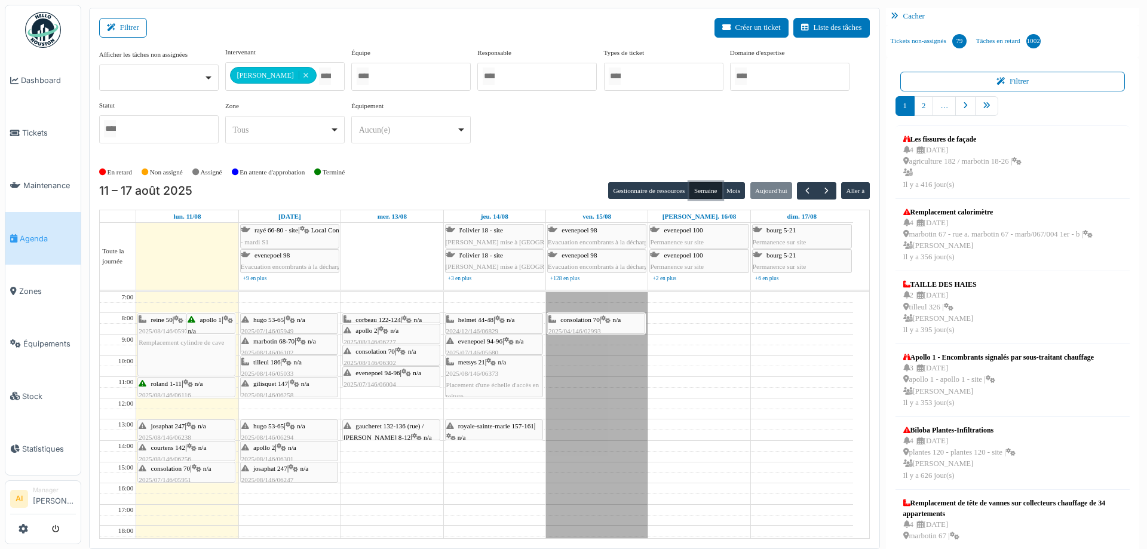
scroll to position [2, 0]
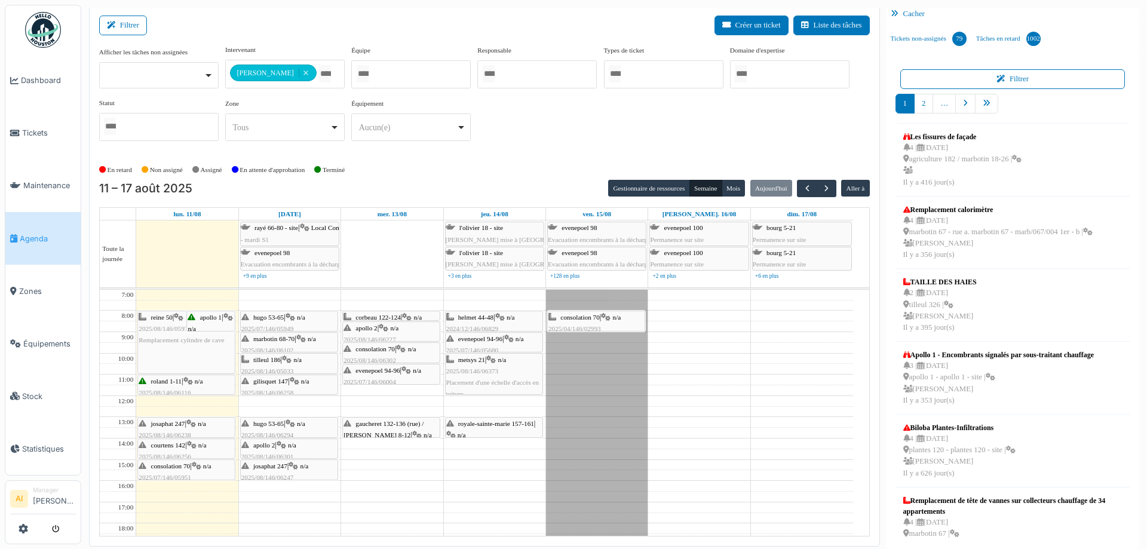
click at [506, 170] on div "En retard Non assigné Assigné En attente d'approbation Terminé" at bounding box center [484, 170] width 770 height 20
click at [458, 346] on span "2025/07/146/05680" at bounding box center [472, 349] width 53 height 7
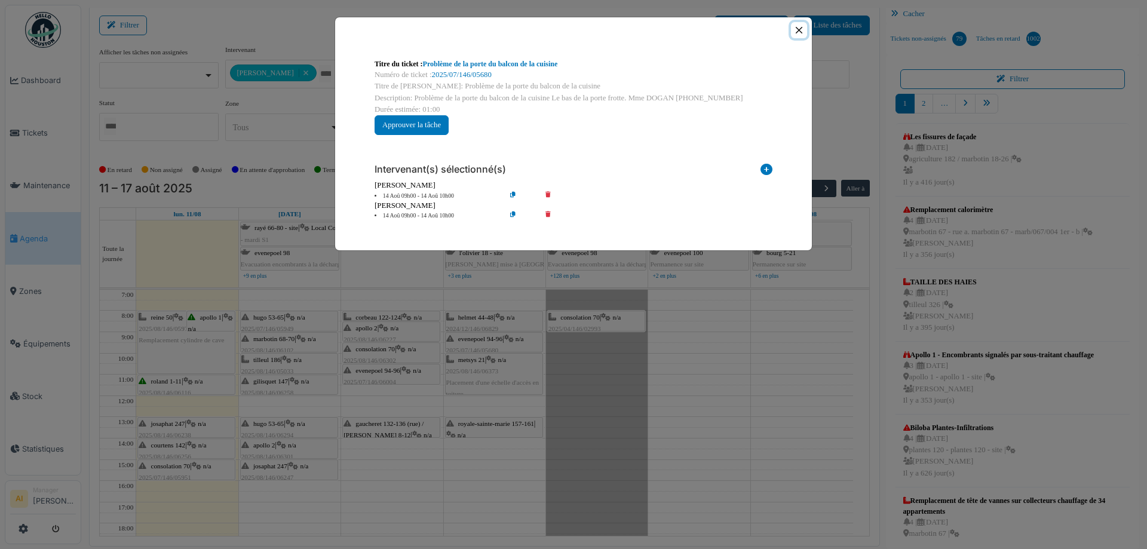
click at [799, 31] on button "Close" at bounding box center [799, 30] width 16 height 16
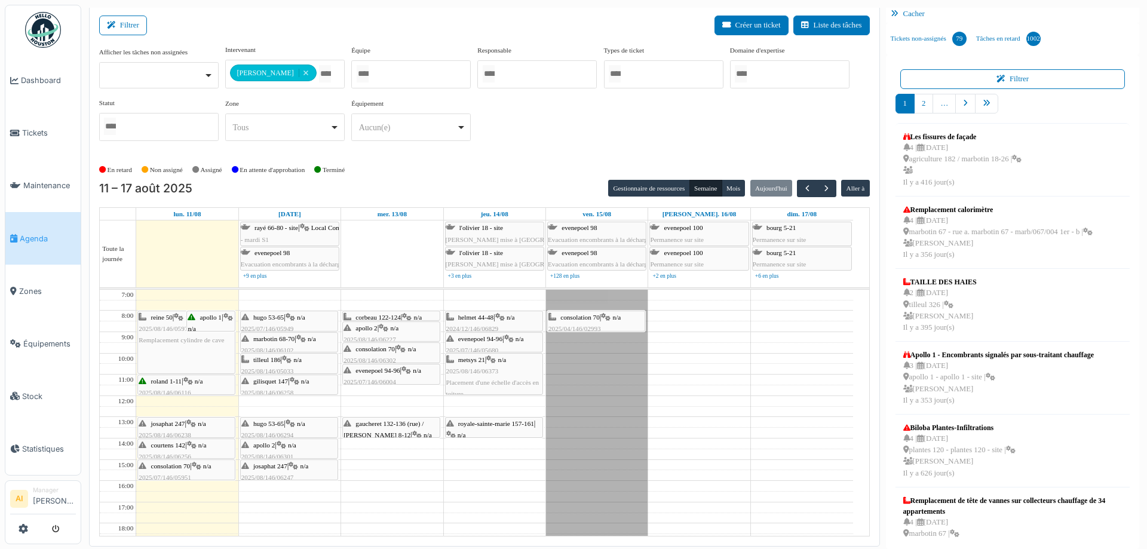
click at [465, 316] on span "helmet 44-48" at bounding box center [475, 317] width 35 height 7
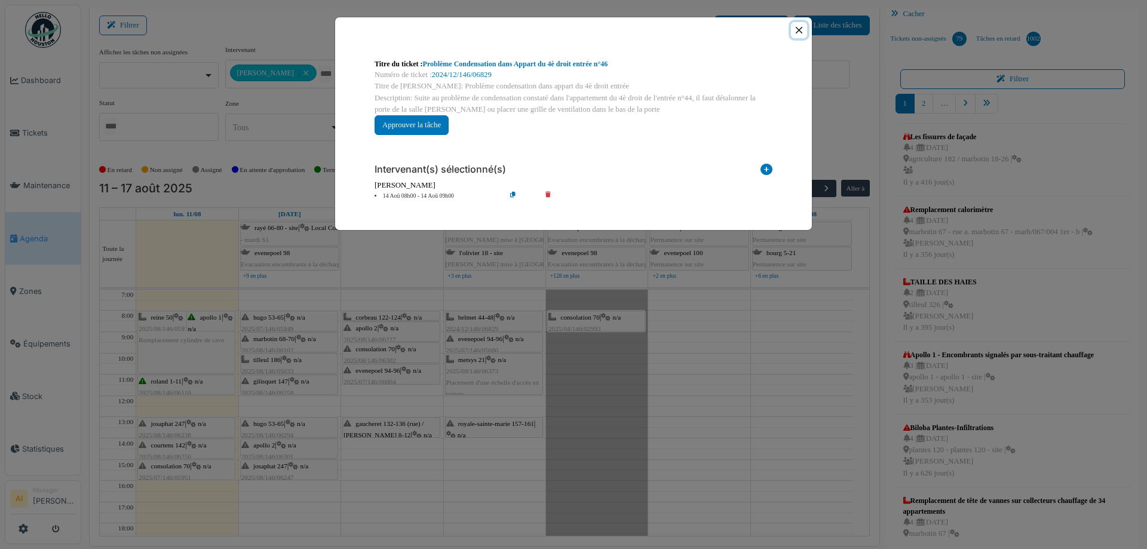
click at [796, 32] on button "Close" at bounding box center [799, 30] width 16 height 16
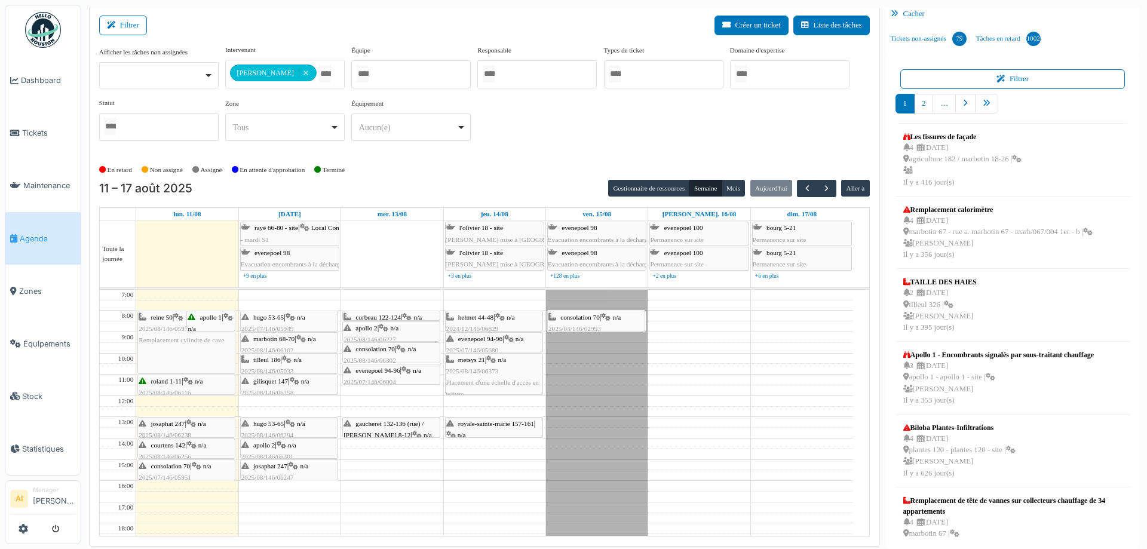
click at [537, 177] on div "En retard Non assigné Assigné En attente d'approbation Terminé" at bounding box center [484, 170] width 770 height 20
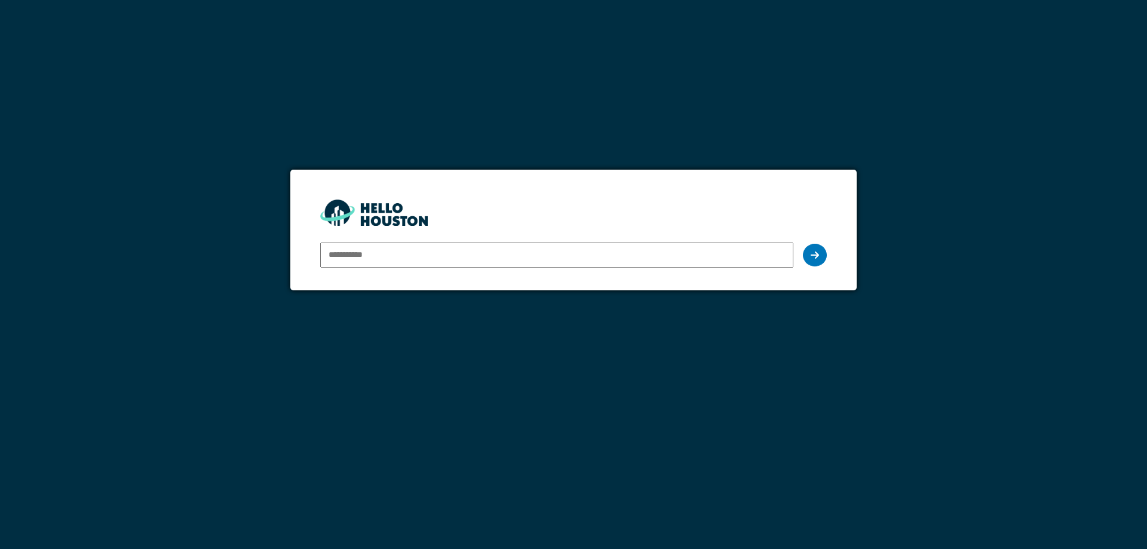
type input "**********"
click at [814, 254] on icon at bounding box center [814, 255] width 8 height 10
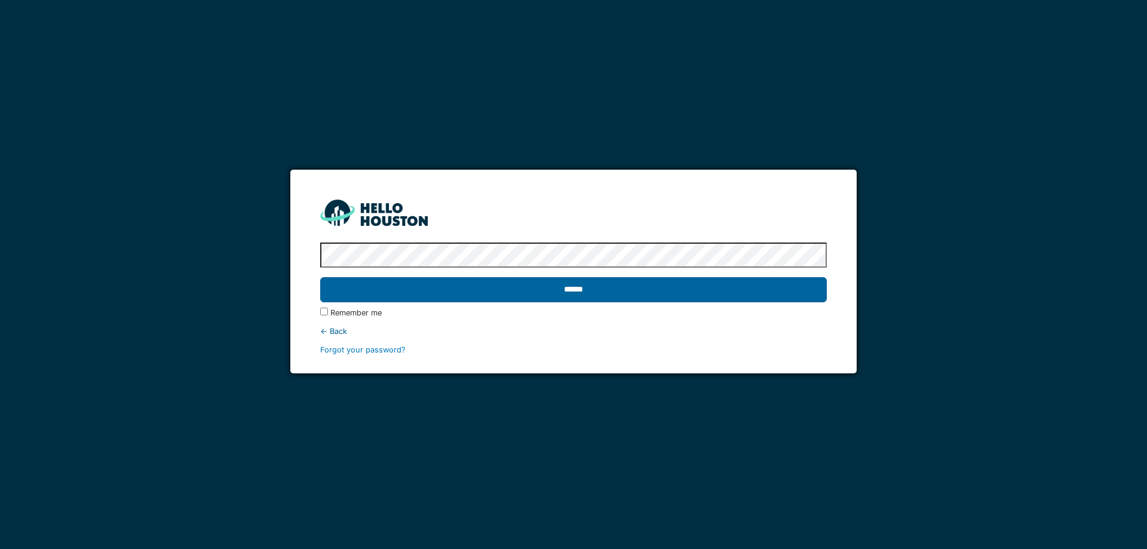
click at [735, 294] on input "******" at bounding box center [573, 289] width 506 height 25
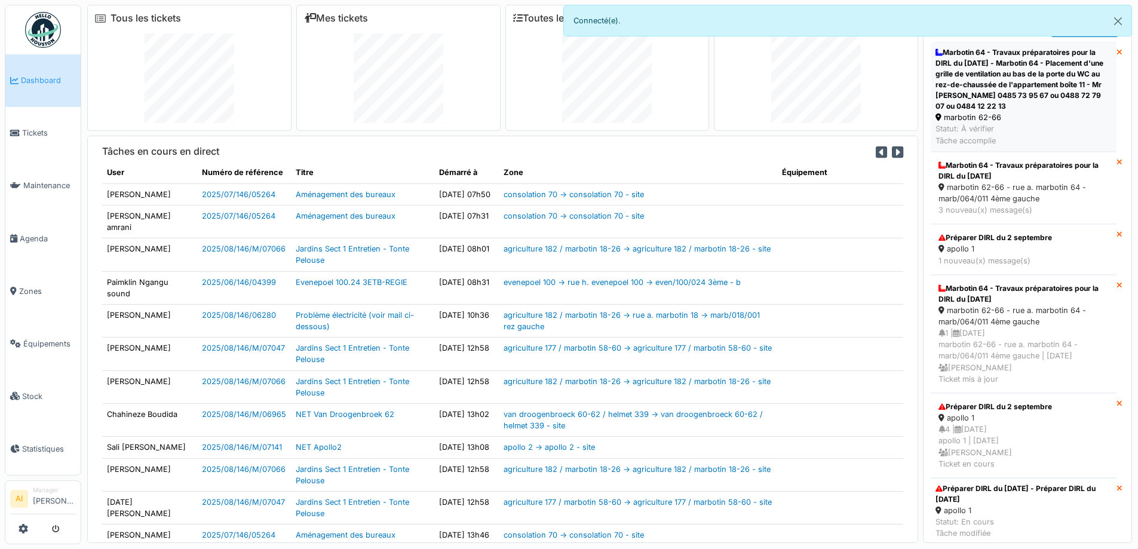
click at [1006, 69] on div "Marbotin 64 - Travaux préparatoires pour la DIRL du [DATE] - Marbotin 64 - Plac…" at bounding box center [1023, 79] width 176 height 64
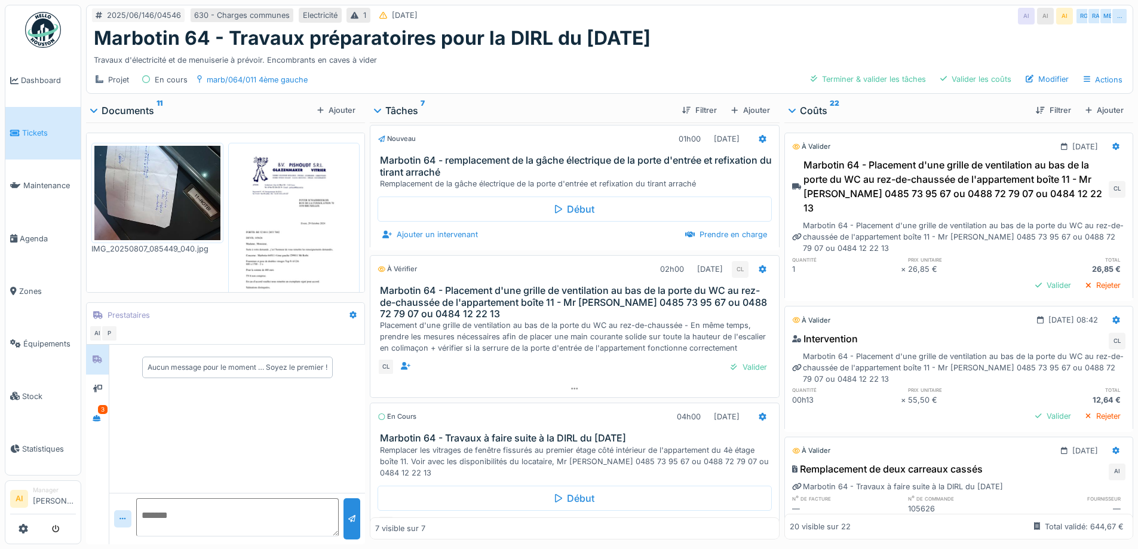
click at [174, 193] on img at bounding box center [157, 193] width 126 height 94
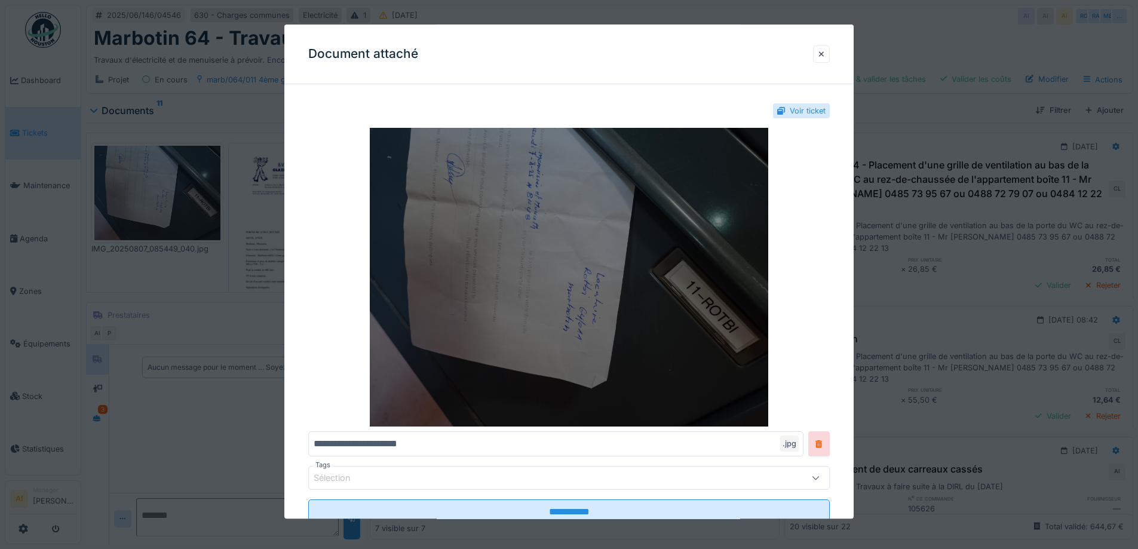
click at [579, 222] on img at bounding box center [568, 277] width 521 height 299
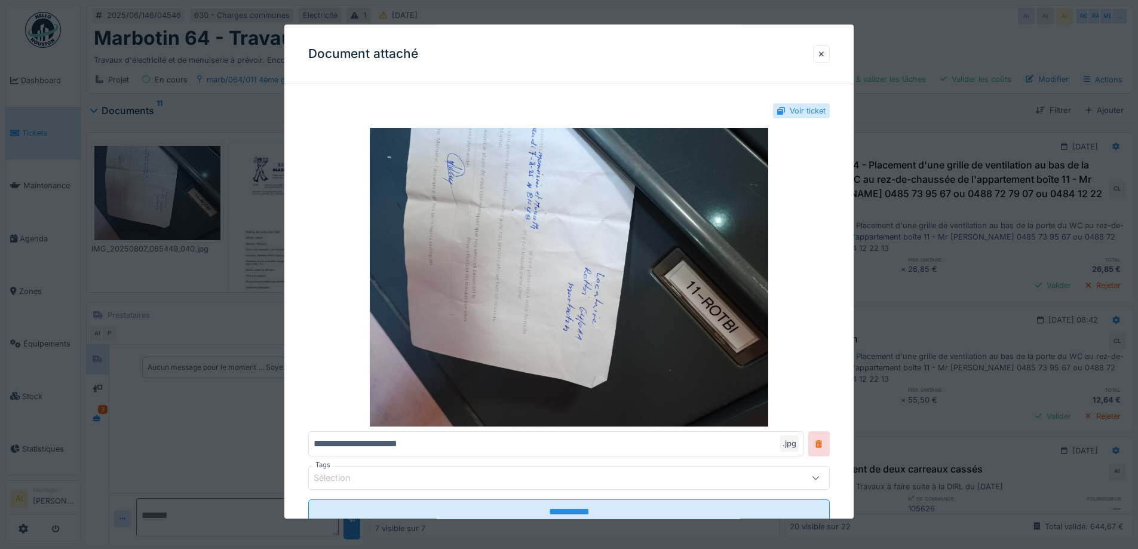
click at [821, 56] on div at bounding box center [821, 53] width 17 height 17
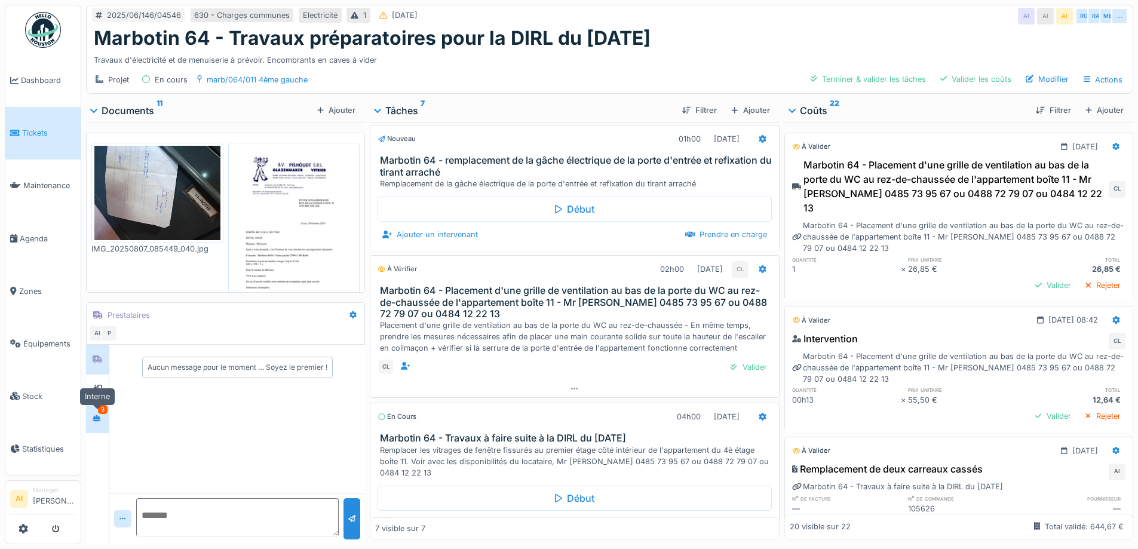
click at [96, 421] on icon at bounding box center [97, 417] width 8 height 7
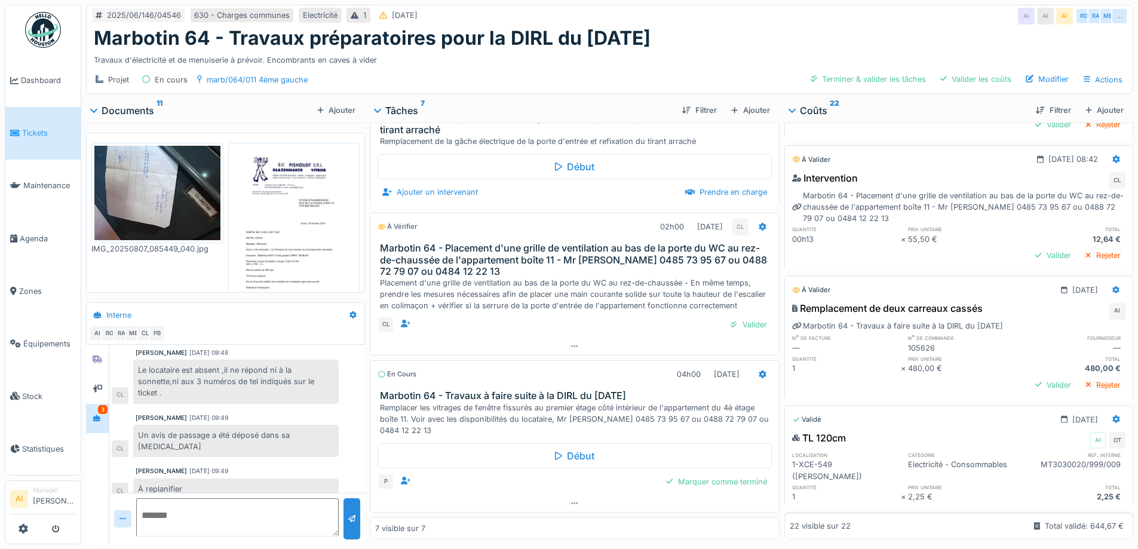
scroll to position [140, 0]
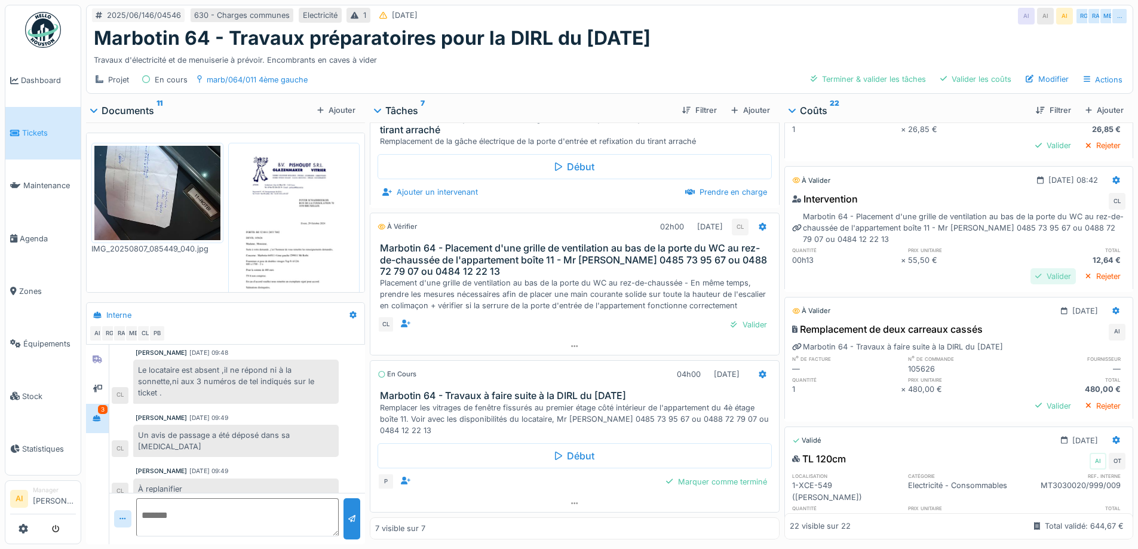
click at [1030, 268] on div "Valider" at bounding box center [1052, 276] width 45 height 16
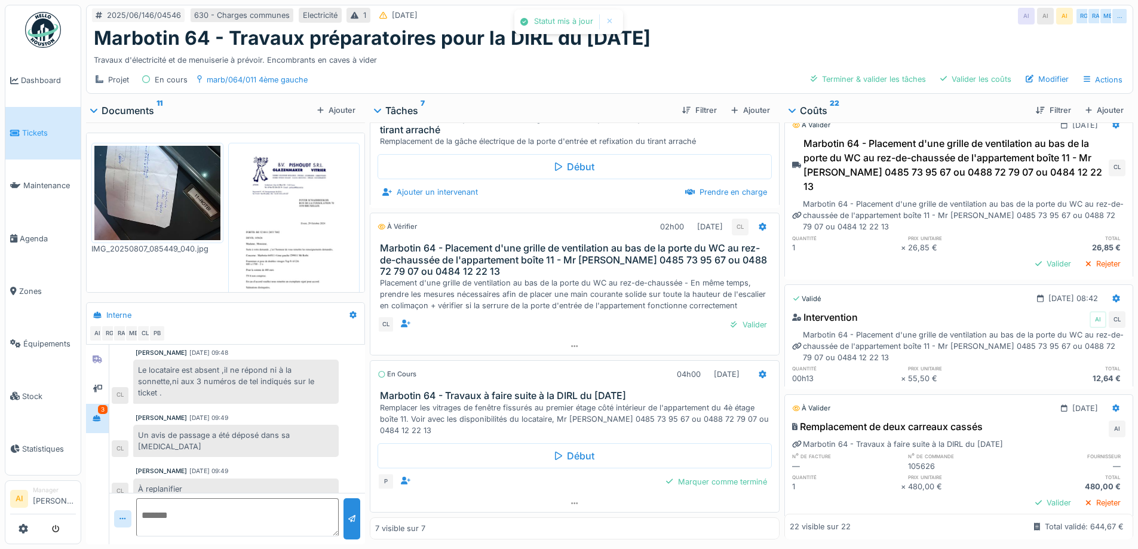
scroll to position [20, 0]
click at [1030, 257] on div "Valider" at bounding box center [1052, 265] width 45 height 16
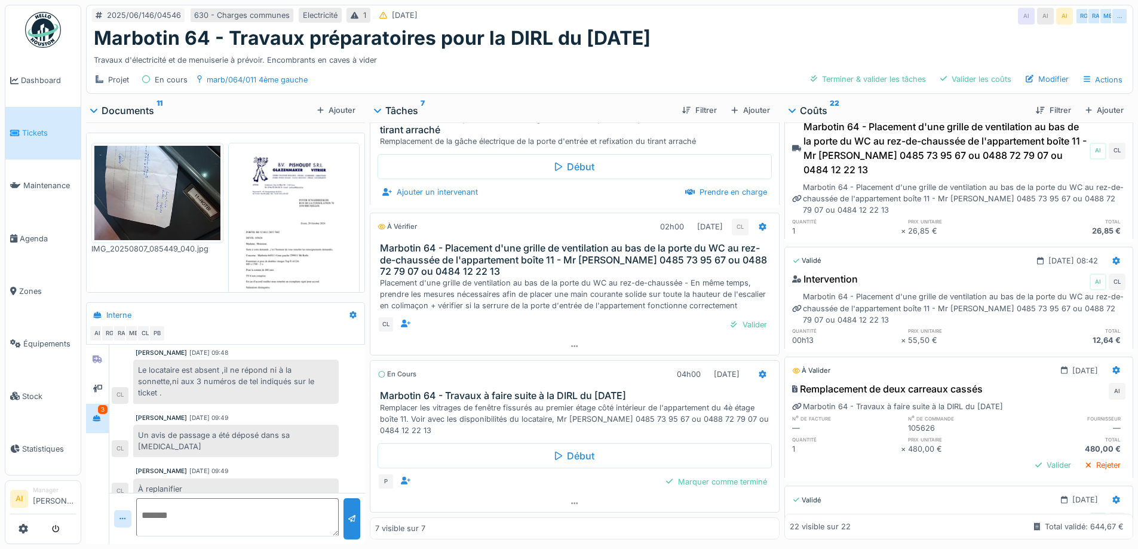
scroll to position [0, 0]
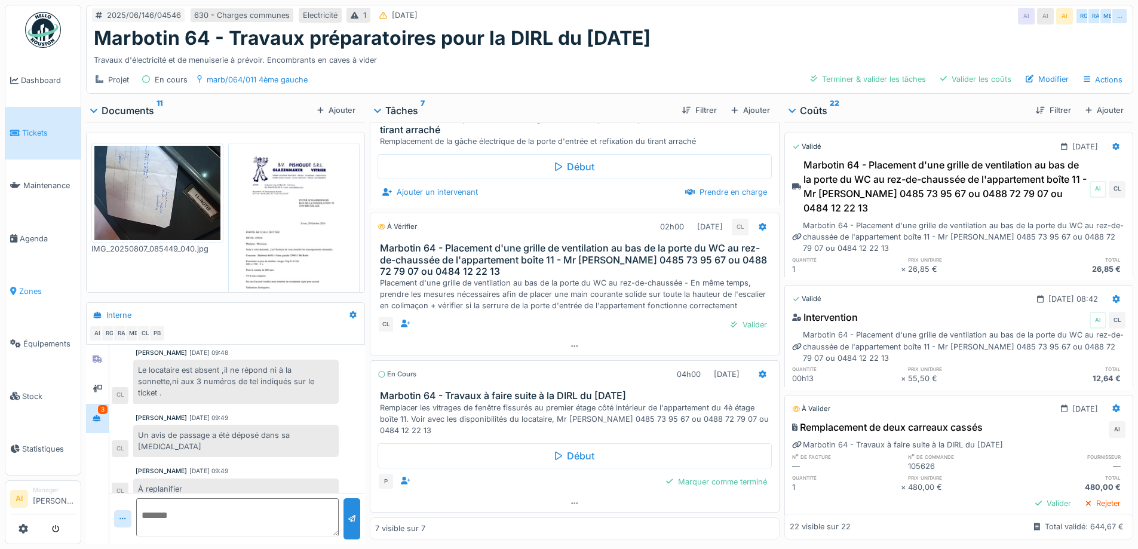
click at [26, 285] on span "Zones" at bounding box center [47, 290] width 57 height 11
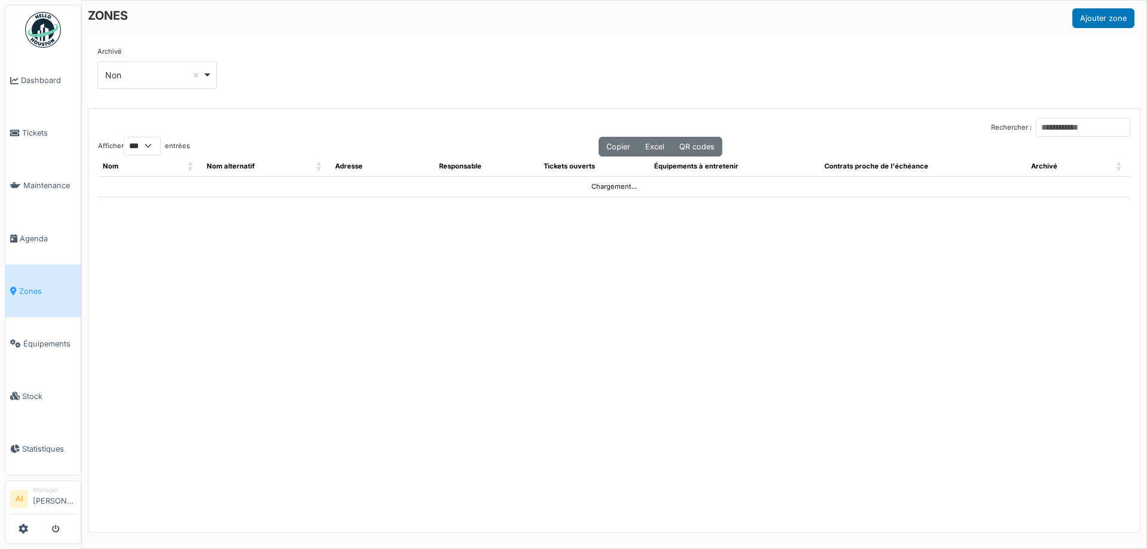
select select "***"
click at [1035, 127] on input "Rechercher :" at bounding box center [1082, 127] width 94 height 19
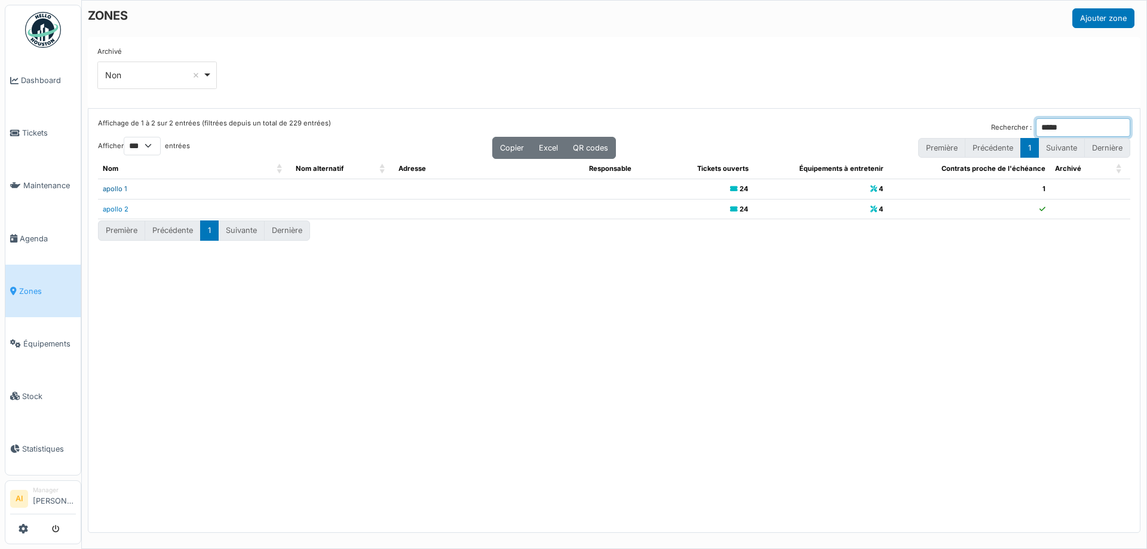
type input "*****"
click at [115, 188] on link "apollo 1" at bounding box center [115, 189] width 24 height 8
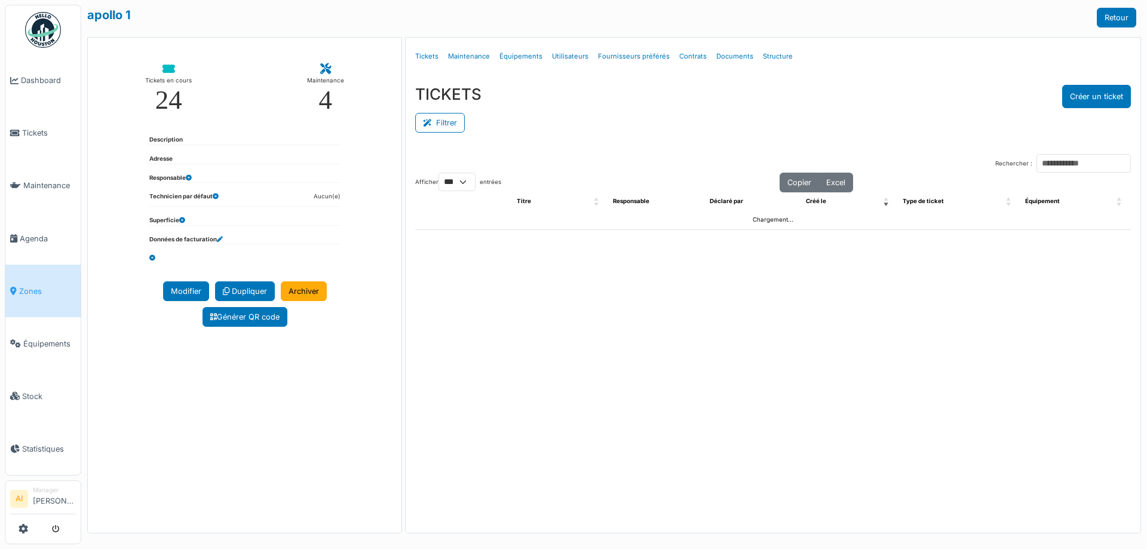
select select "***"
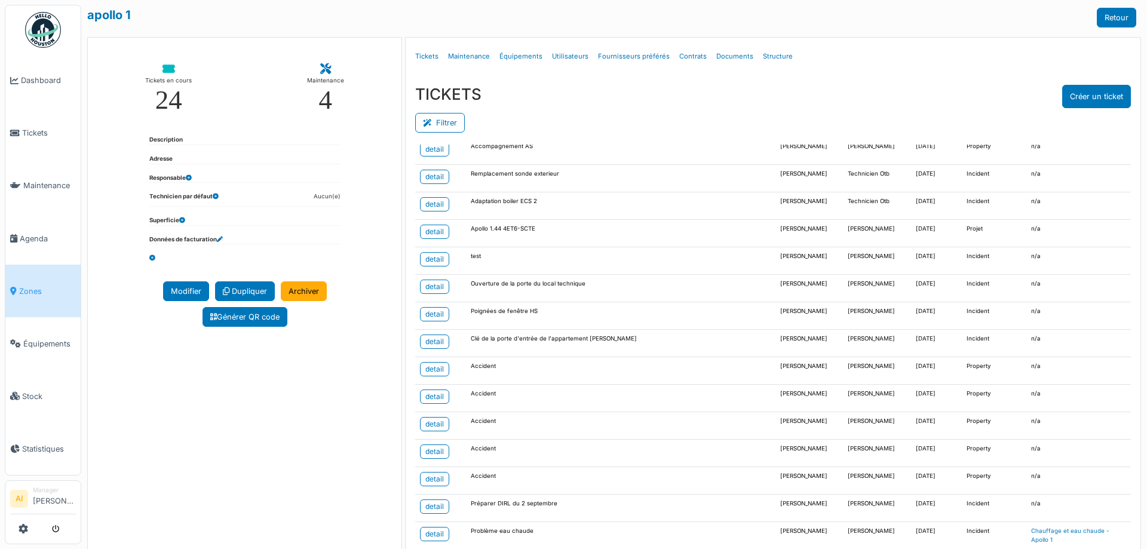
scroll to position [179, 0]
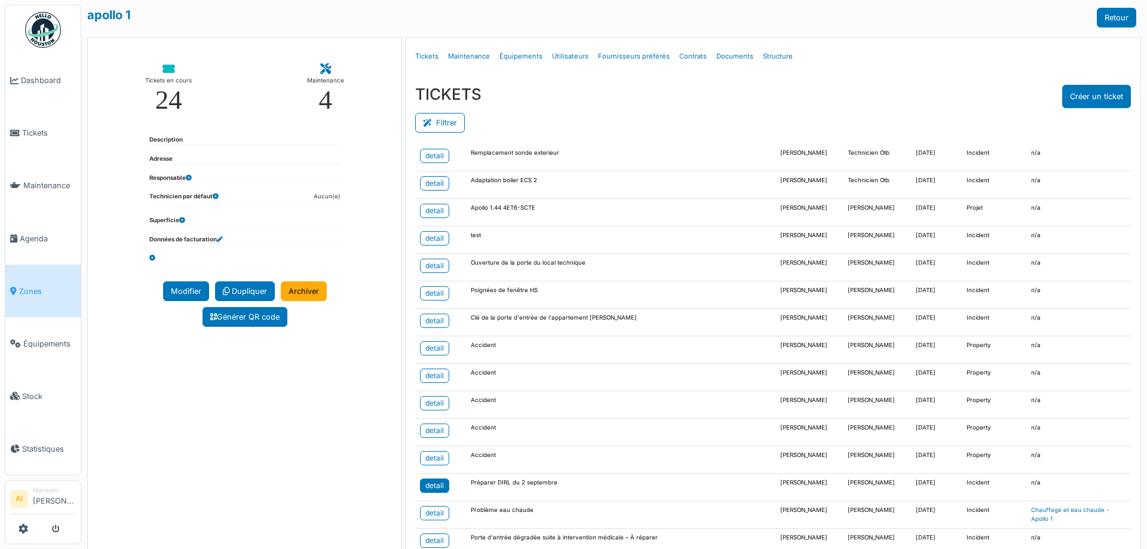
click at [420, 488] on link "detail" at bounding box center [434, 485] width 29 height 14
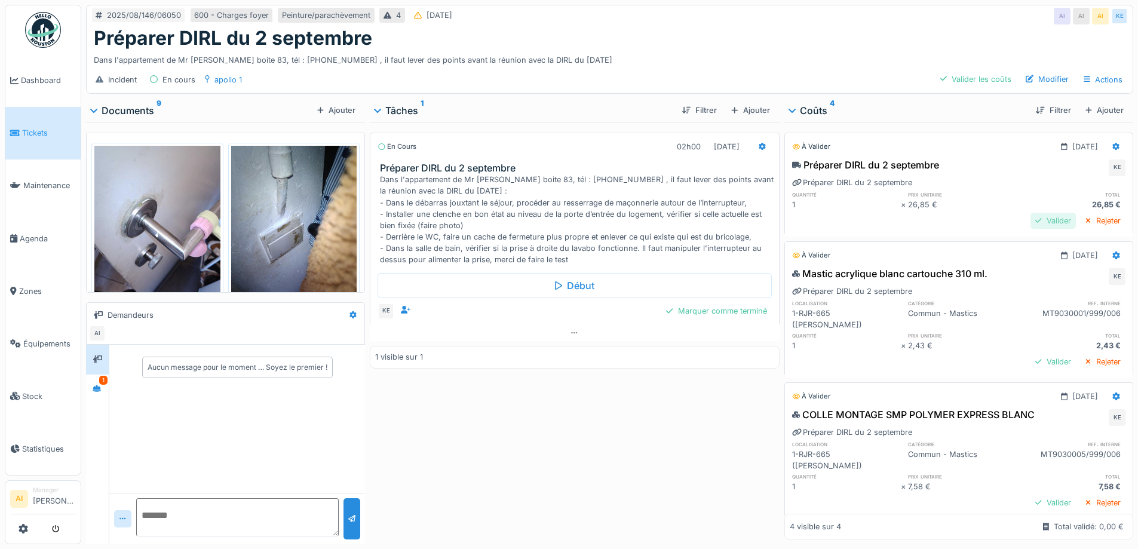
click at [1030, 225] on div "Valider" at bounding box center [1052, 221] width 45 height 16
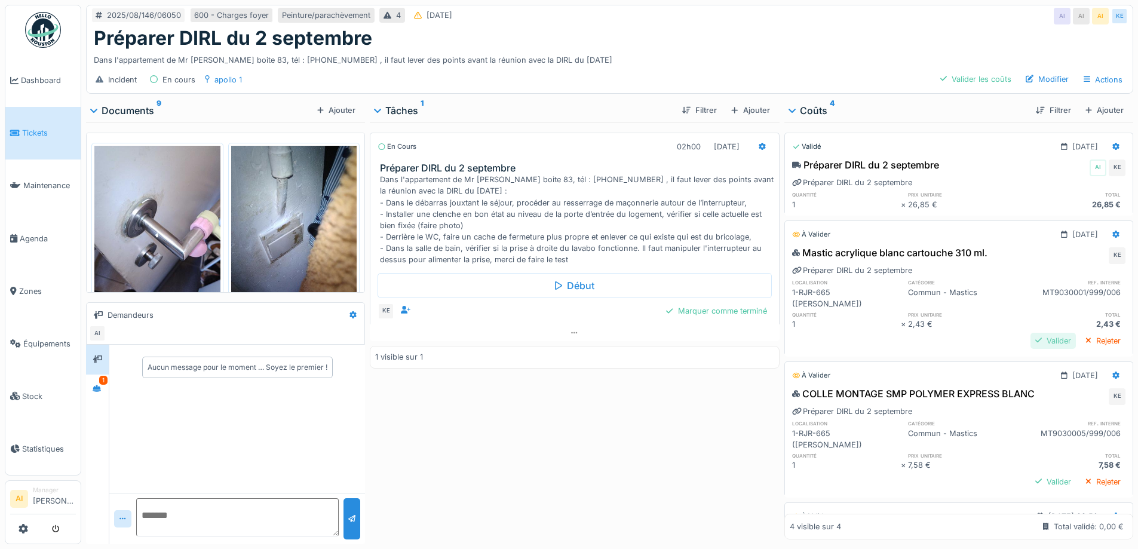
click at [1032, 333] on div "Valider" at bounding box center [1052, 341] width 45 height 16
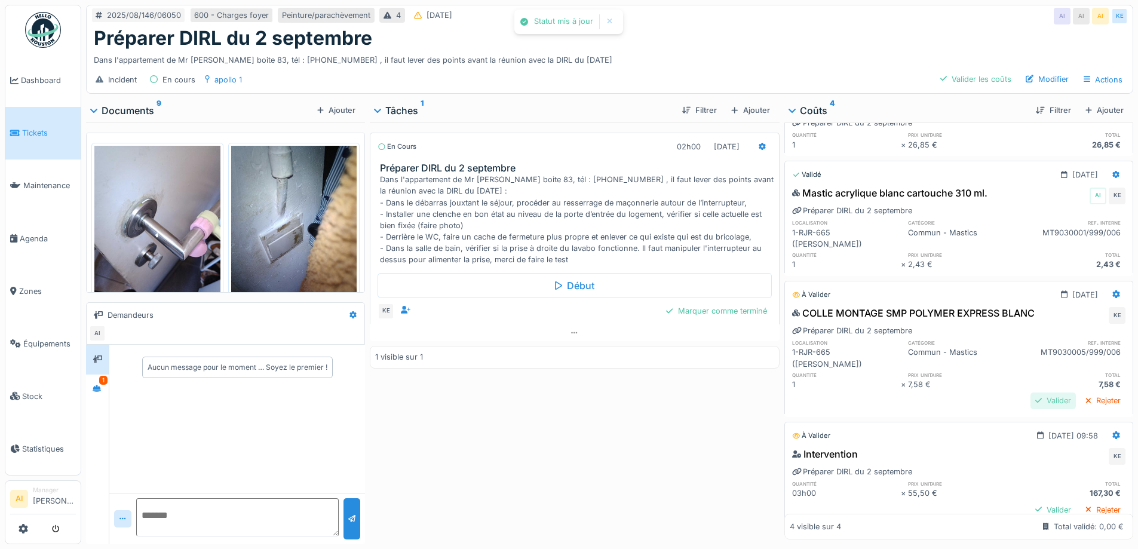
click at [1030, 392] on div "Valider" at bounding box center [1052, 400] width 45 height 16
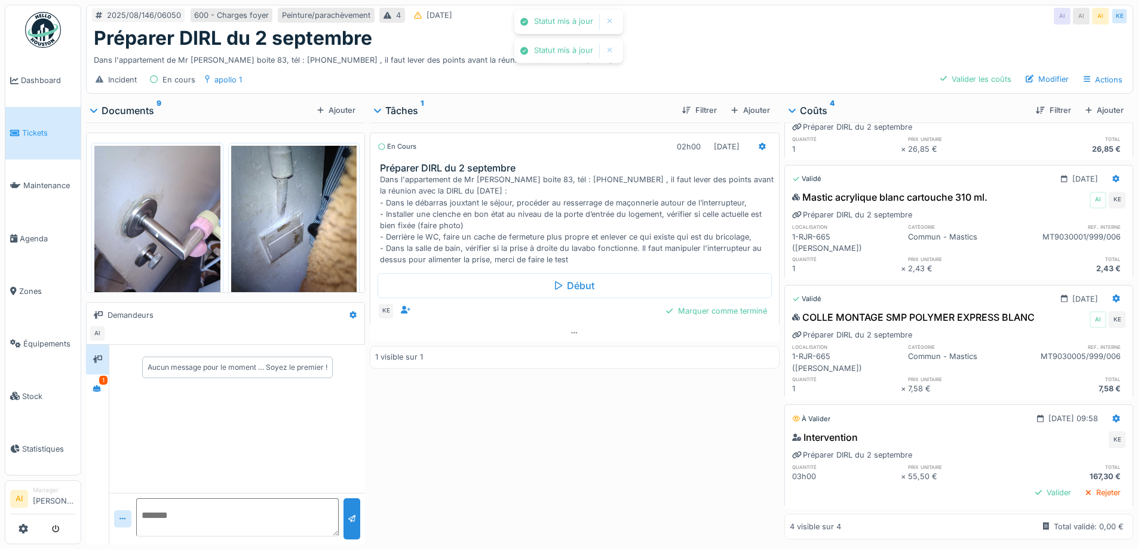
scroll to position [51, 0]
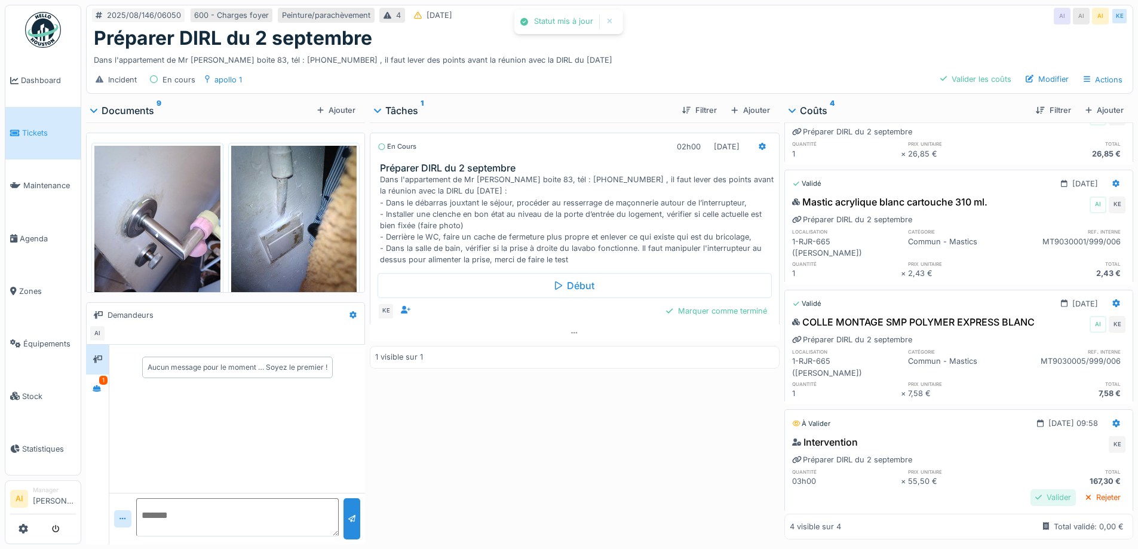
click at [1030, 489] on div "Valider" at bounding box center [1052, 497] width 45 height 16
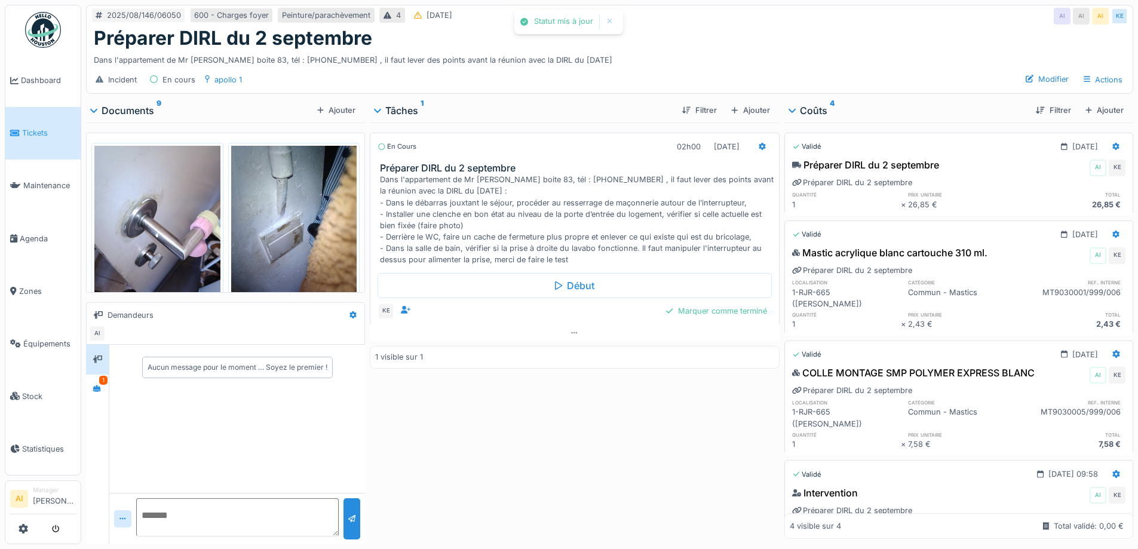
scroll to position [0, 0]
click at [147, 213] on img at bounding box center [157, 230] width 126 height 168
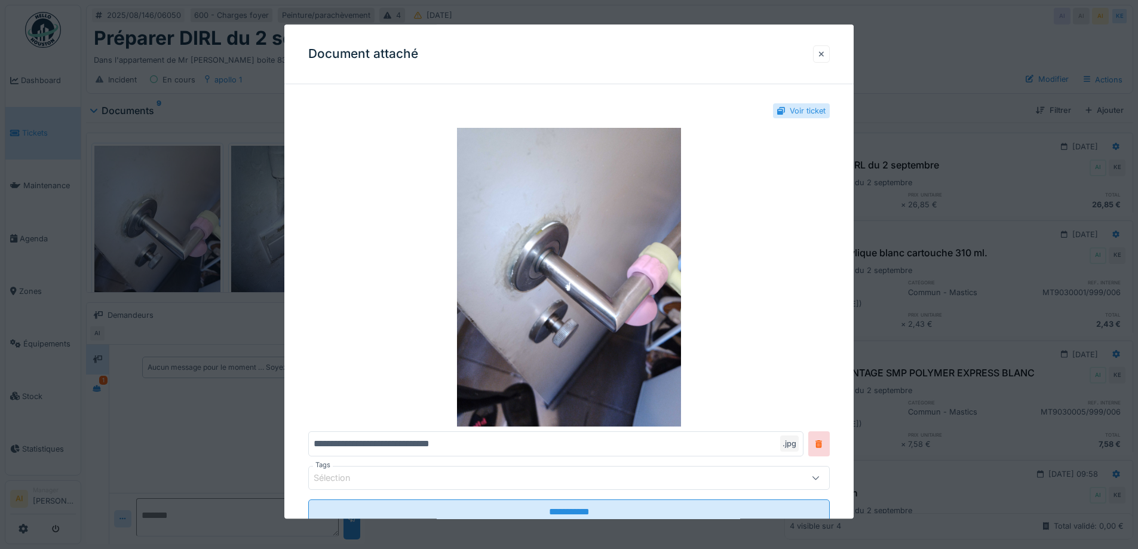
click at [824, 55] on div at bounding box center [821, 53] width 6 height 11
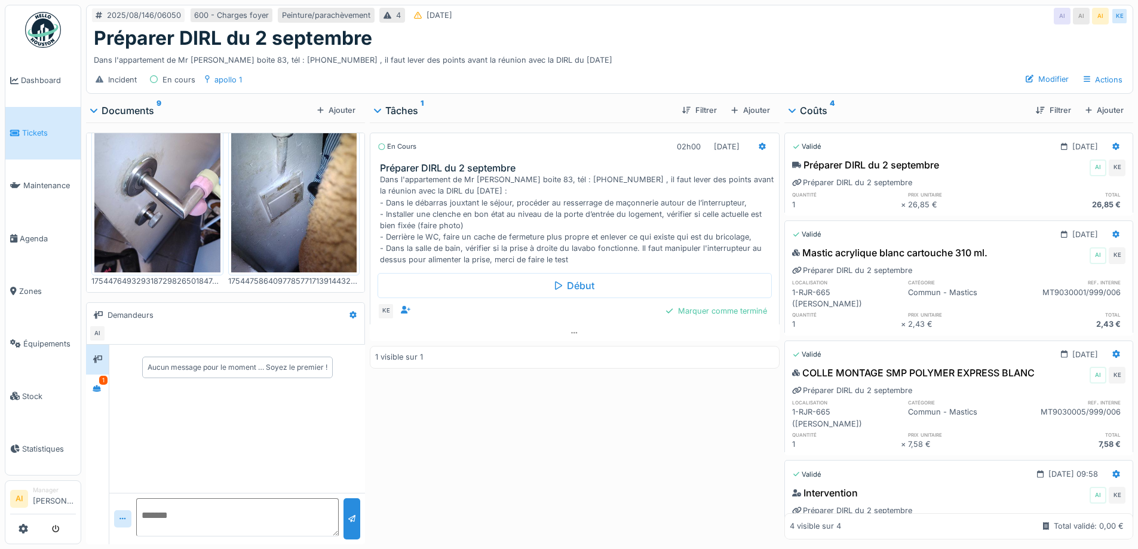
scroll to position [60, 0]
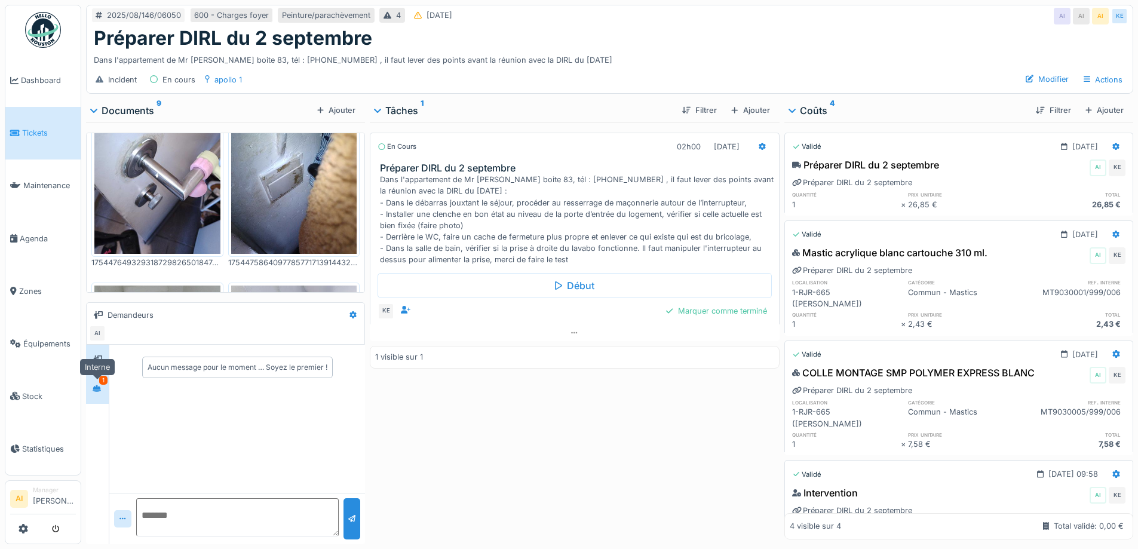
click at [100, 386] on icon at bounding box center [97, 389] width 8 height 8
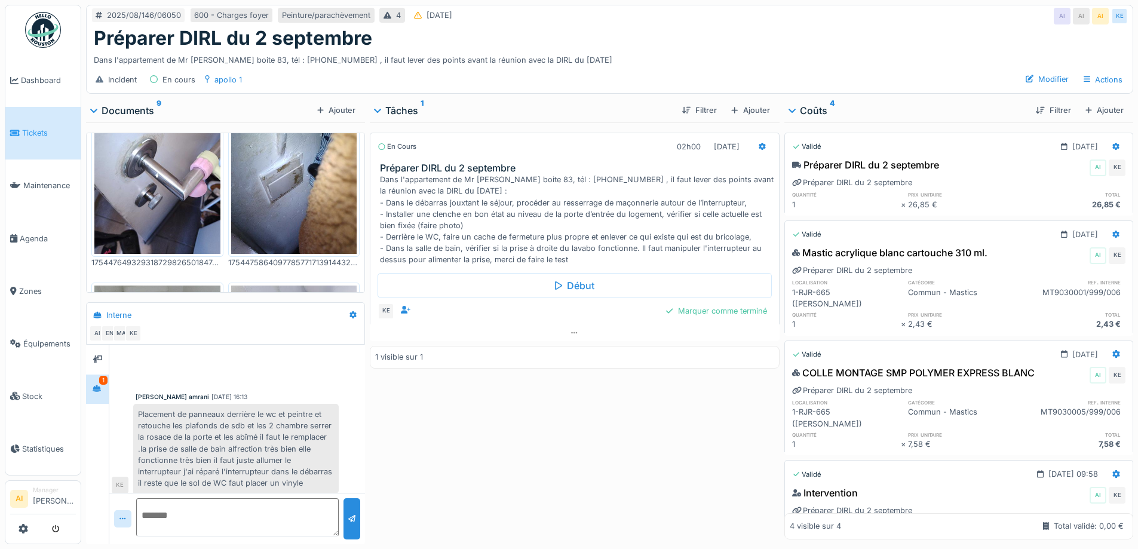
scroll to position [0, 0]
click at [688, 308] on div "Marquer comme terminé" at bounding box center [716, 311] width 110 height 16
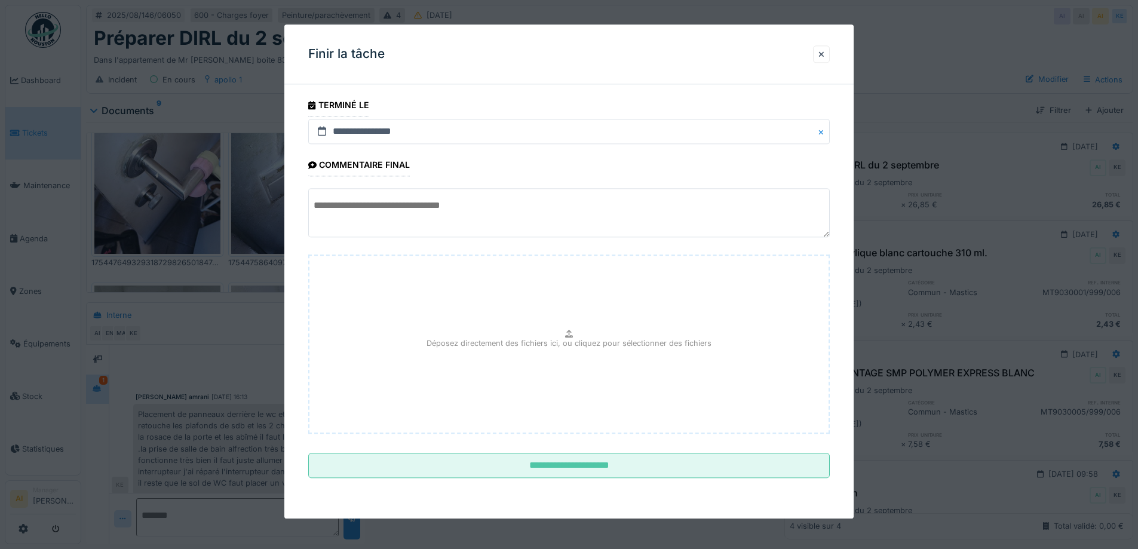
click at [388, 214] on textarea at bounding box center [568, 213] width 521 height 49
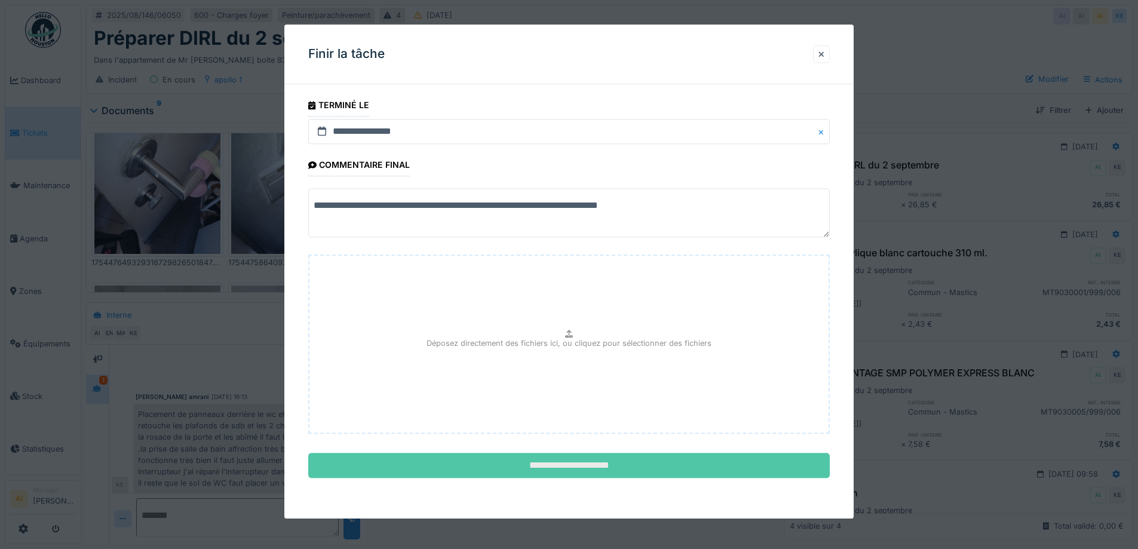
type textarea "**********"
click at [554, 458] on input "**********" at bounding box center [568, 465] width 521 height 25
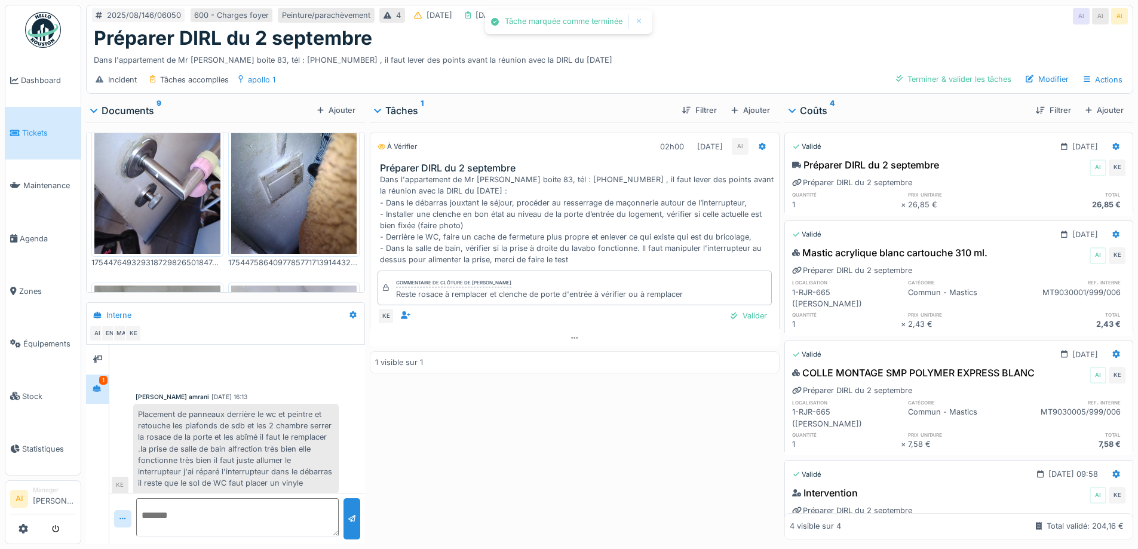
scroll to position [6, 0]
click at [744, 319] on div "Valider" at bounding box center [748, 316] width 45 height 16
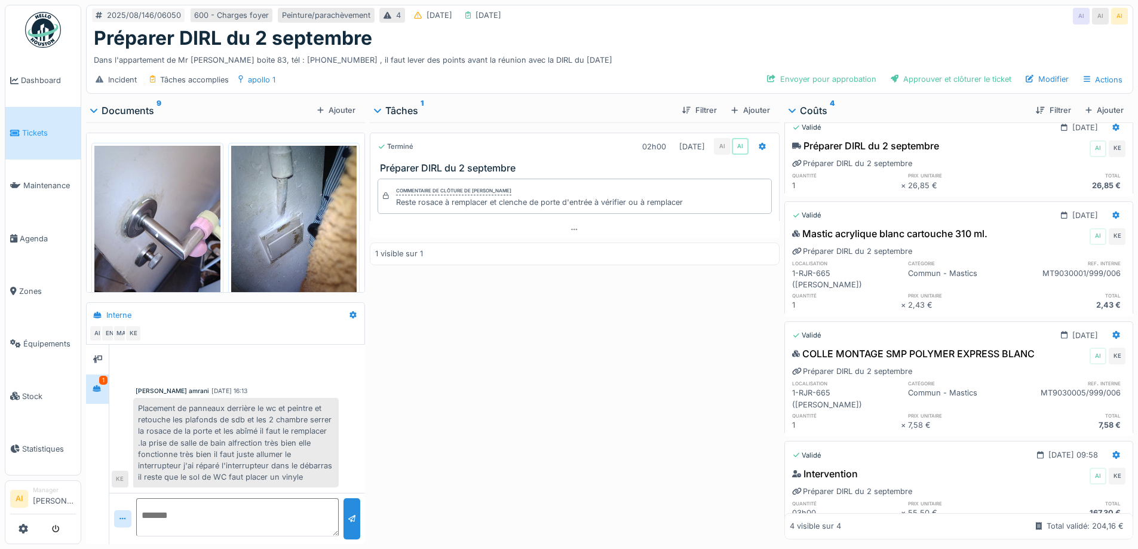
scroll to position [29, 0]
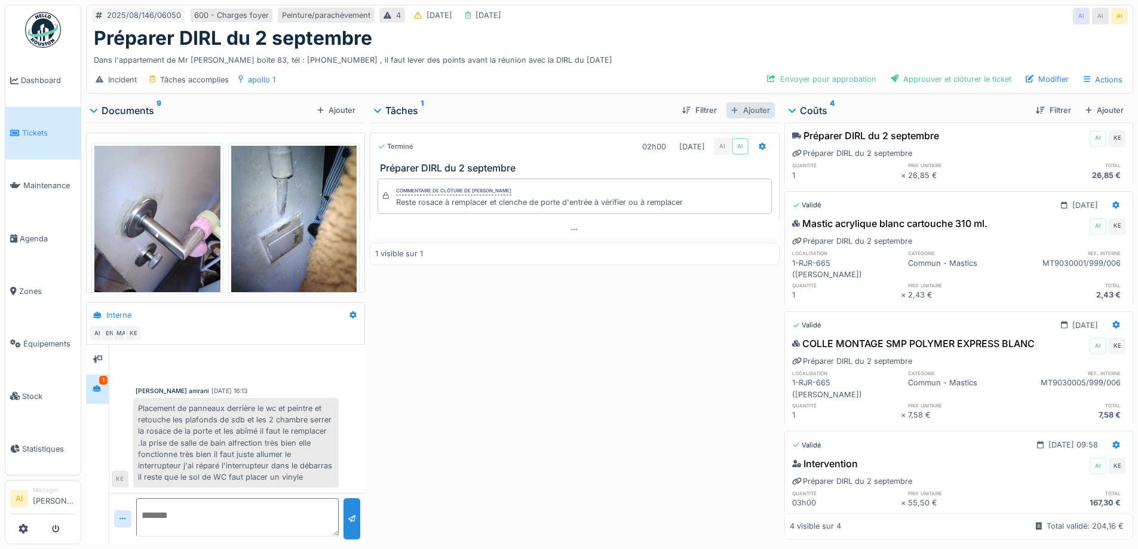
click at [746, 110] on div "Ajouter" at bounding box center [750, 110] width 48 height 16
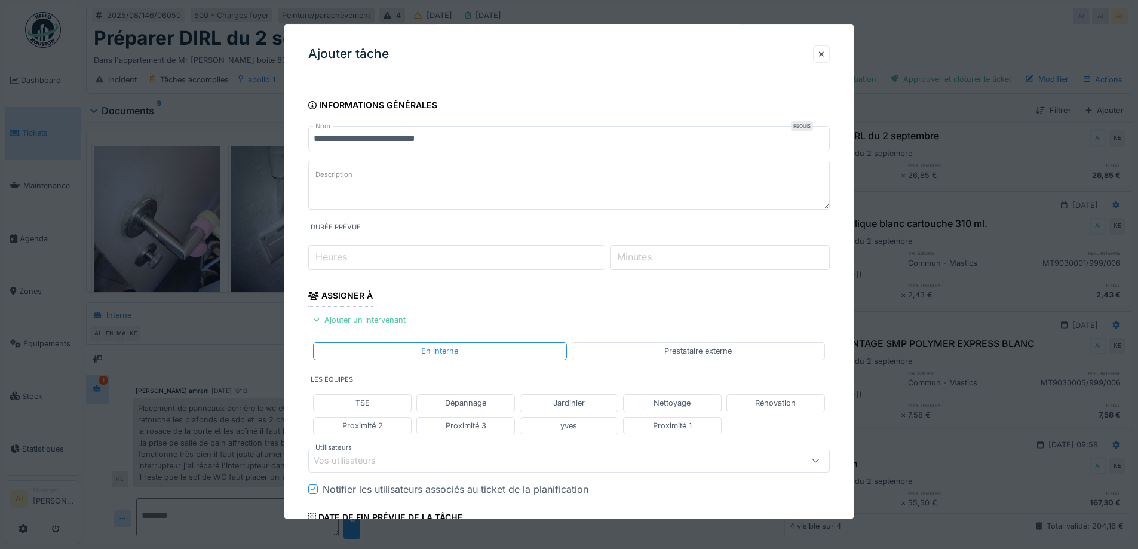
click at [328, 172] on label "Description" at bounding box center [334, 175] width 42 height 15
click at [328, 172] on textarea "Description" at bounding box center [568, 185] width 521 height 49
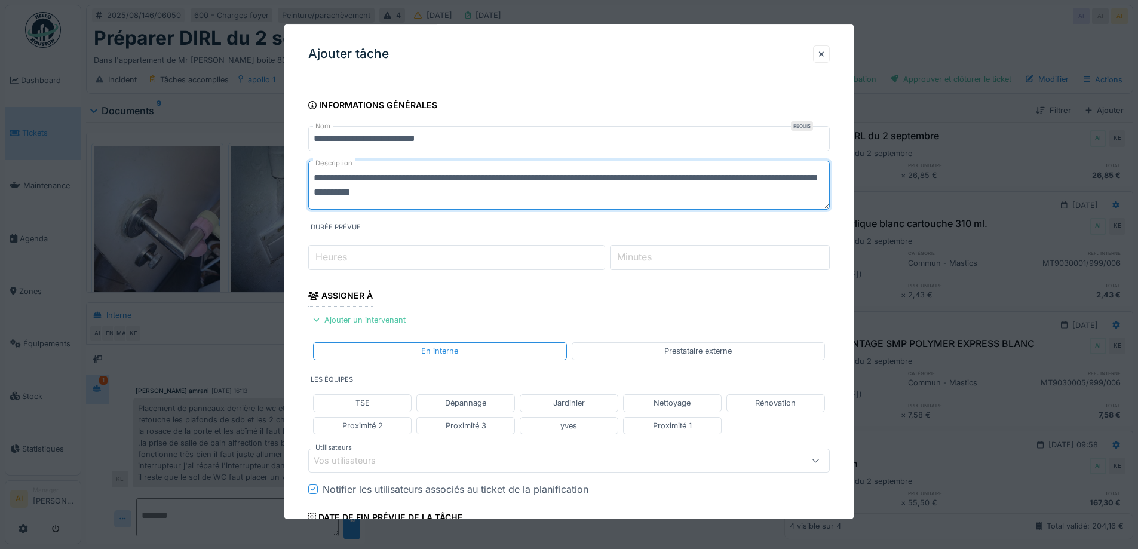
type textarea "**********"
click at [340, 263] on label "Heures" at bounding box center [331, 257] width 36 height 14
click at [340, 263] on input "Heures" at bounding box center [456, 257] width 297 height 25
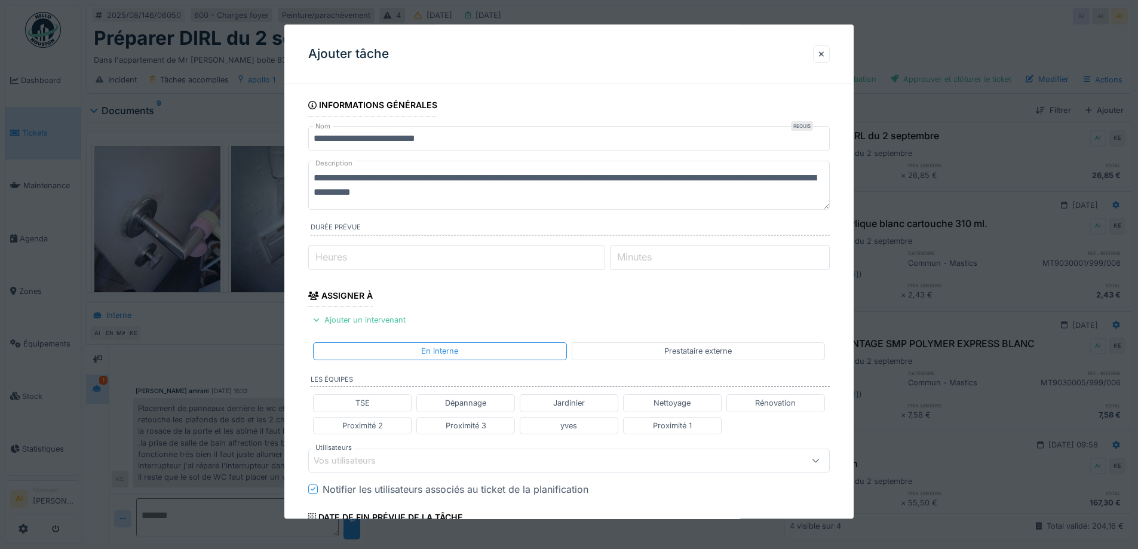
click at [340, 262] on label "Heures" at bounding box center [331, 257] width 36 height 14
click at [340, 262] on input "Heures" at bounding box center [456, 257] width 297 height 25
click at [703, 260] on input "Minutes" at bounding box center [720, 257] width 220 height 25
type input "**"
click at [637, 322] on fieldset "**********" at bounding box center [568, 430] width 521 height 673
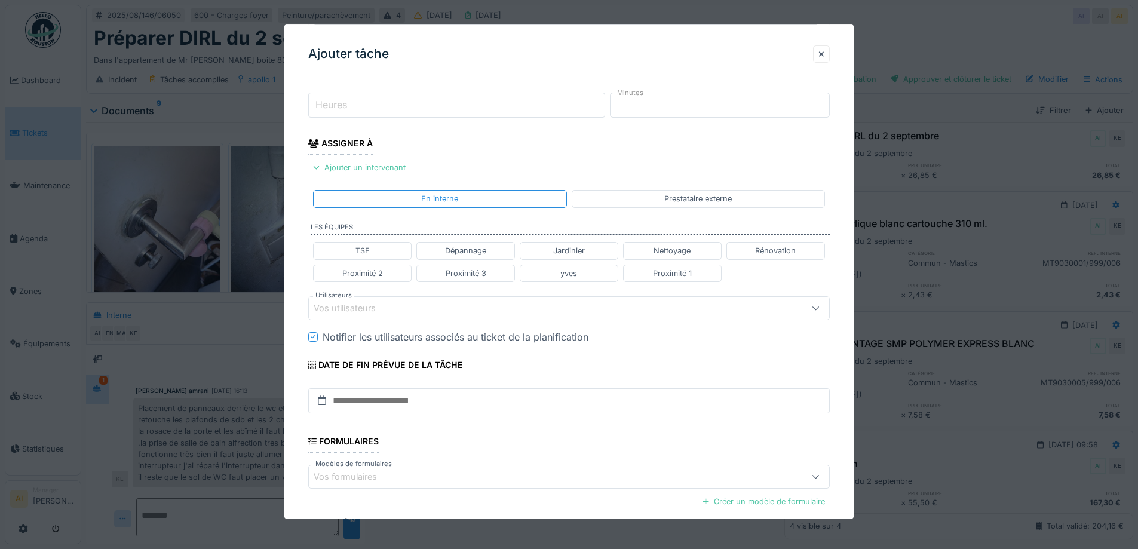
scroll to position [272, 0]
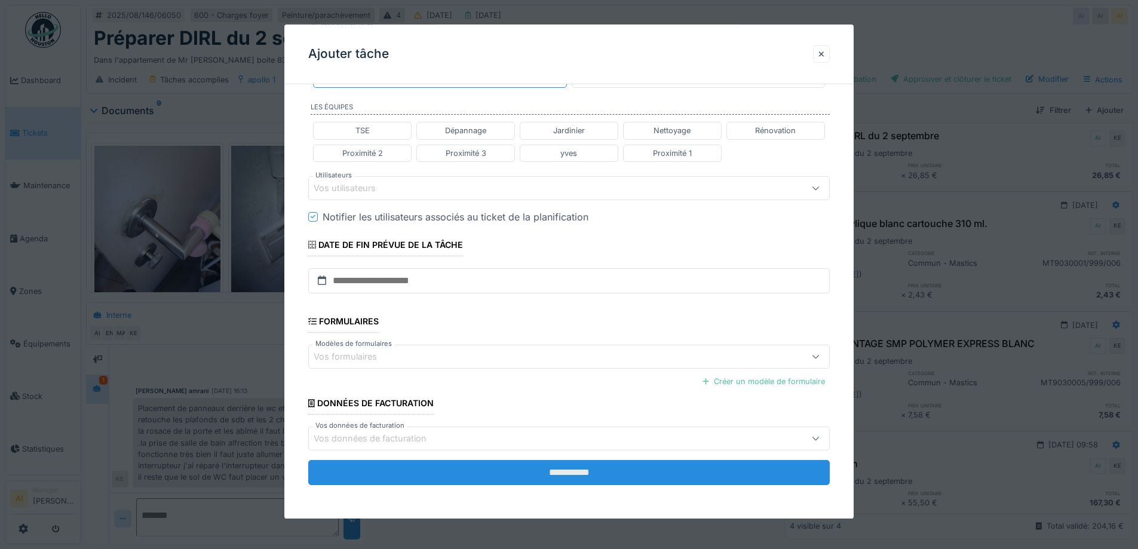
click at [577, 477] on input "**********" at bounding box center [568, 472] width 521 height 25
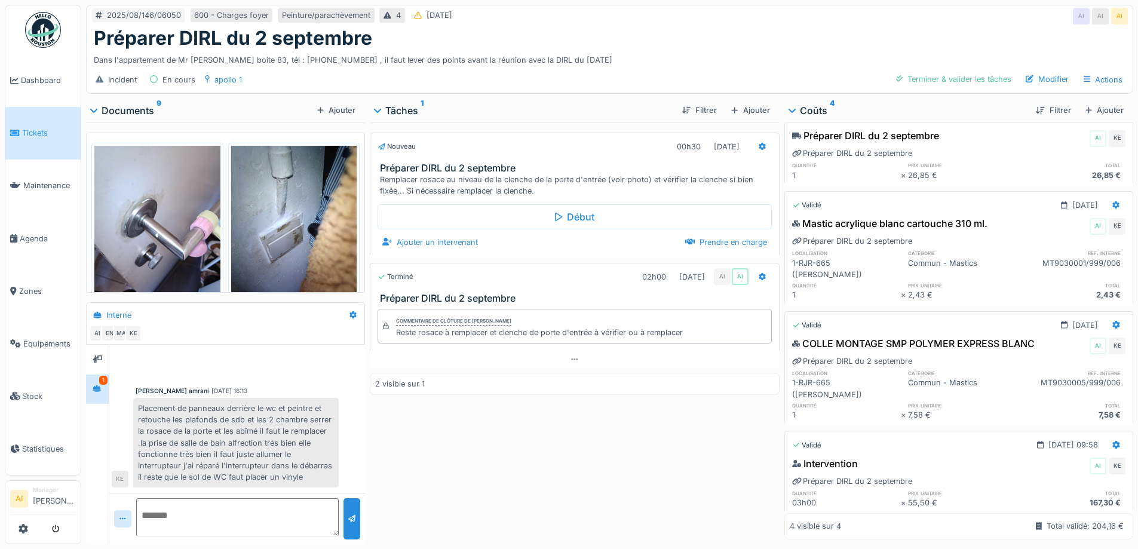
scroll to position [0, 0]
click at [504, 32] on div "Préparer DIRL du 2 septembre" at bounding box center [609, 38] width 1031 height 23
click at [101, 386] on icon at bounding box center [97, 389] width 8 height 8
click at [668, 27] on div "Préparer DIRL du 2 septembre" at bounding box center [609, 38] width 1031 height 23
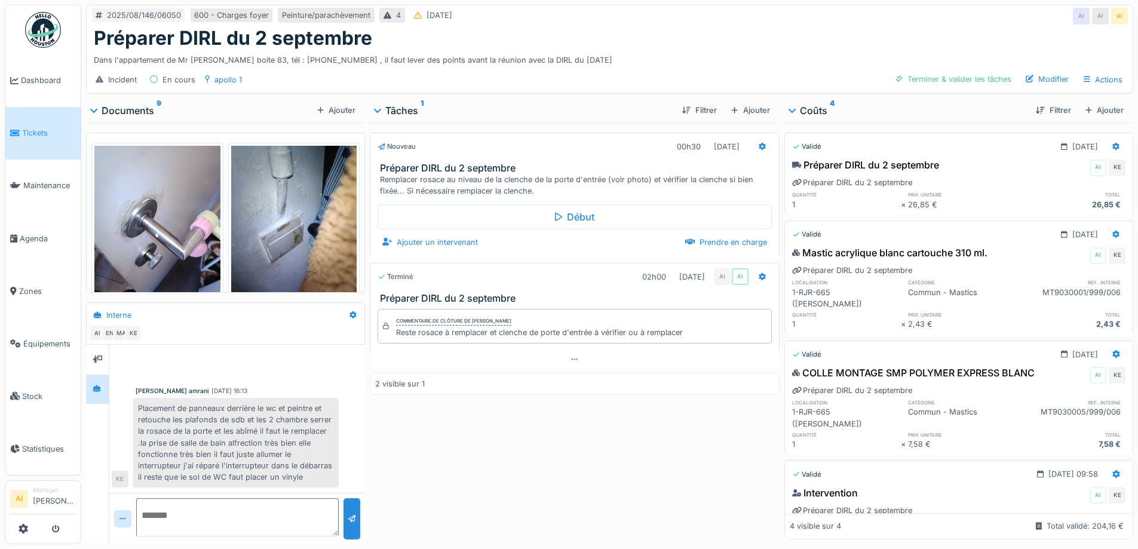
scroll to position [29, 0]
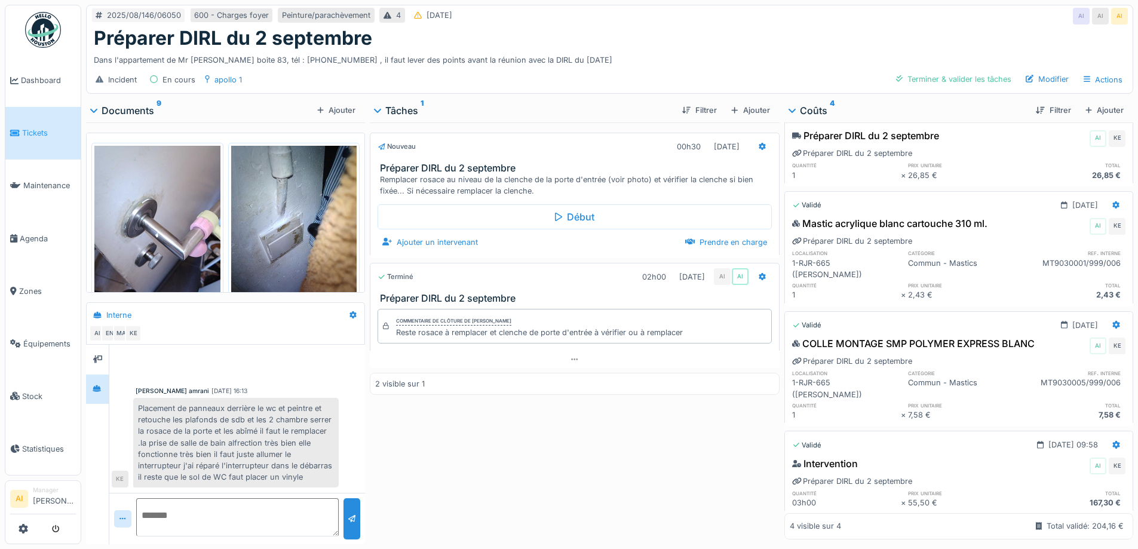
click at [653, 475] on div "Nouveau 00h30 [DATE] Préparer DIRL du [DATE] Remplacer rosace au niveau de la c…" at bounding box center [574, 330] width 409 height 417
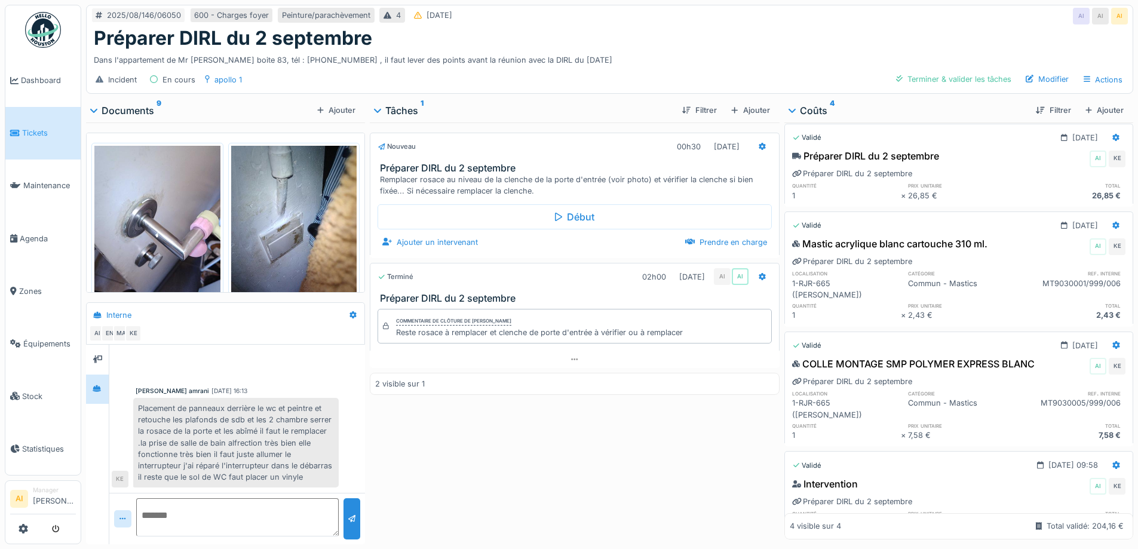
scroll to position [0, 0]
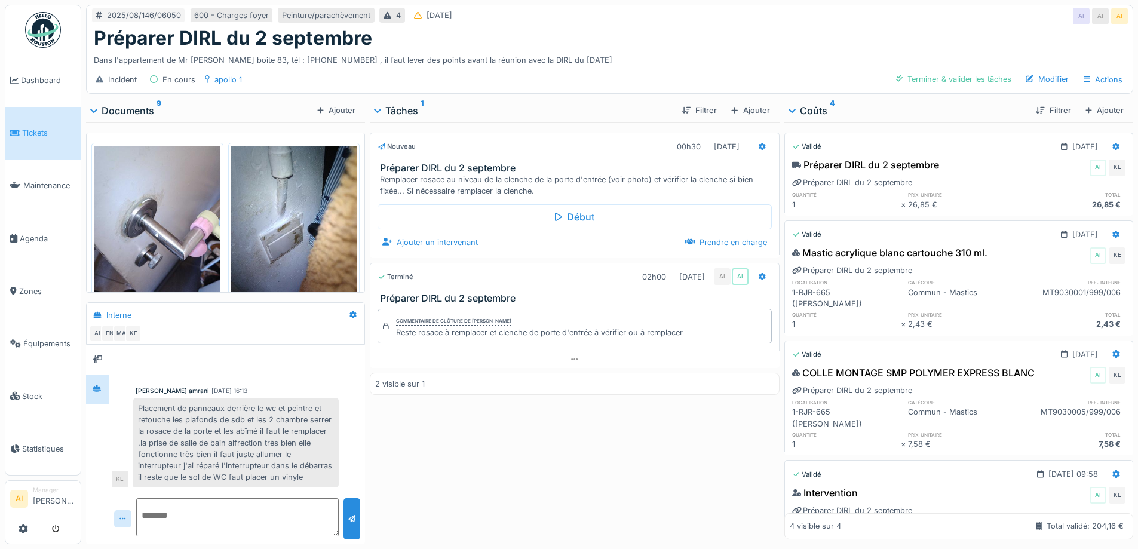
click at [334, 70] on div "Incident En cours apollo 1 Terminer & valider les tâches Modifier Actions" at bounding box center [610, 79] width 1046 height 27
click at [537, 68] on div "Incident En cours apollo 1 Terminer & valider les tâches Modifier Actions" at bounding box center [610, 79] width 1046 height 27
click at [980, 169] on div "Préparer DIRL du [DATE] AI KE Préparer DIRL du [DATE] quantité prix unitaire to…" at bounding box center [958, 183] width 349 height 57
click at [382, 66] on div "Incident En cours apollo 1 Terminer & valider les tâches Modifier Actions" at bounding box center [610, 79] width 1046 height 27
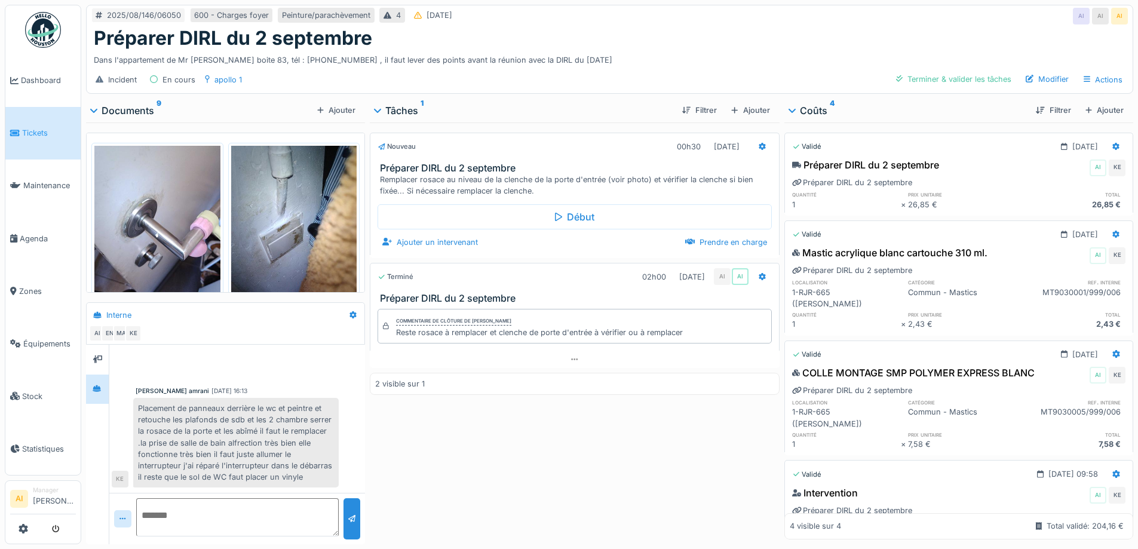
click at [380, 28] on div "Préparer DIRL du 2 septembre" at bounding box center [609, 38] width 1031 height 23
drag, startPoint x: 333, startPoint y: 51, endPoint x: 180, endPoint y: 49, distance: 153.5
click at [180, 50] on div "Dans l'appartement de Mr [PERSON_NAME] boite 83, tél : [PHONE_NUMBER] , il faut…" at bounding box center [609, 58] width 1031 height 16
copy div "Mr [PERSON_NAME] boite 83, tél : [PHONE_NUMBER]"
click at [274, 79] on div "Incident En cours apollo 1 Terminer & valider les tâches Modifier Actions" at bounding box center [610, 79] width 1046 height 27
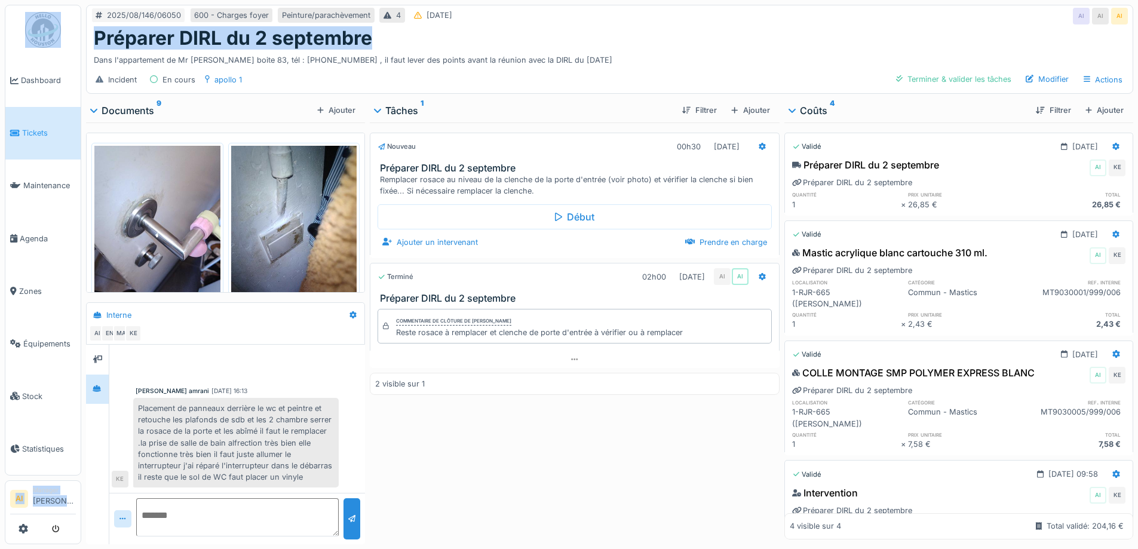
drag, startPoint x: 376, startPoint y: 32, endPoint x: 56, endPoint y: 31, distance: 320.1
click at [56, 31] on body "Dashboard Tickets Maintenance [GEOGRAPHIC_DATA] Zones Équipements Stock Statist…" at bounding box center [569, 274] width 1138 height 549
click at [392, 27] on div "Préparer DIRL du 2 septembre" at bounding box center [609, 38] width 1031 height 23
drag, startPoint x: 385, startPoint y: 26, endPoint x: 114, endPoint y: 31, distance: 271.2
click at [90, 29] on div "Préparer DIRL du [DATE] Dans l'appartement de Mr [PERSON_NAME] boite 83, tél : …" at bounding box center [610, 46] width 1046 height 39
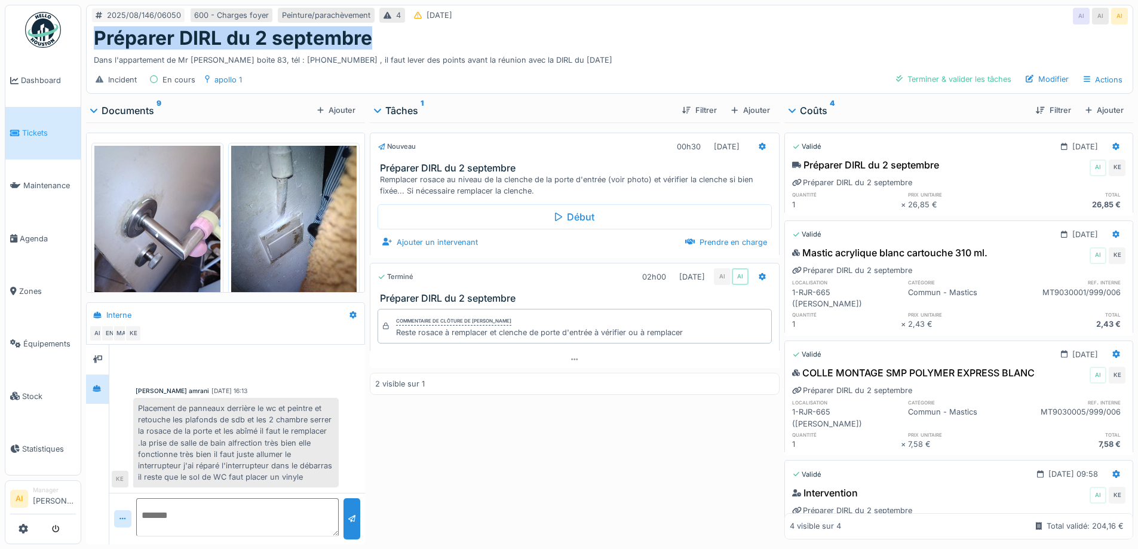
copy h1 "Préparer DIRL du 2 septembre"
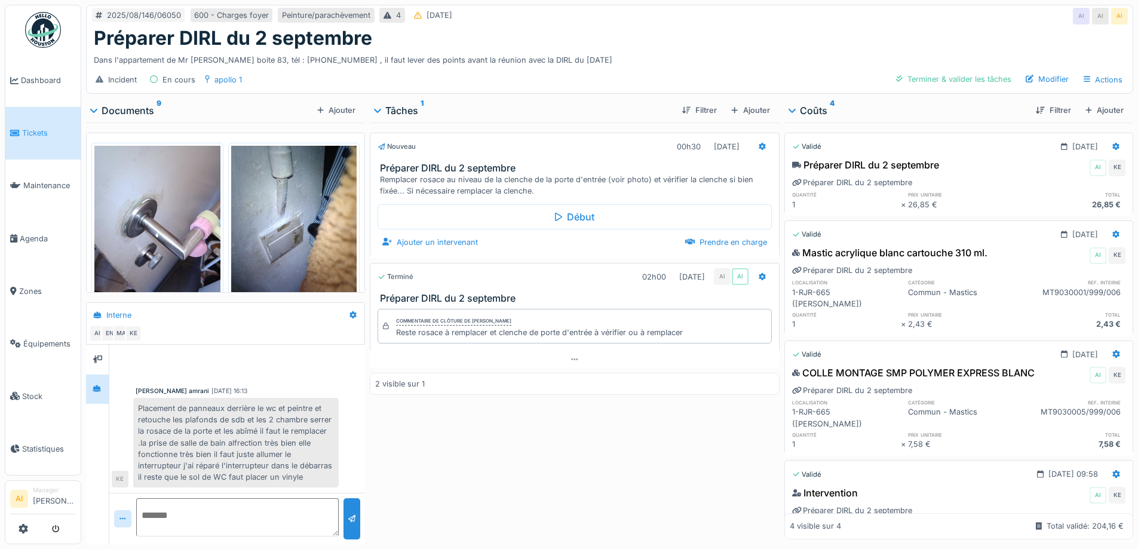
click at [469, 417] on div "Nouveau 00h30 [DATE] Préparer DIRL du [DATE] Remplacer rosace au niveau de la c…" at bounding box center [574, 330] width 409 height 417
